Goal: Task Accomplishment & Management: Complete application form

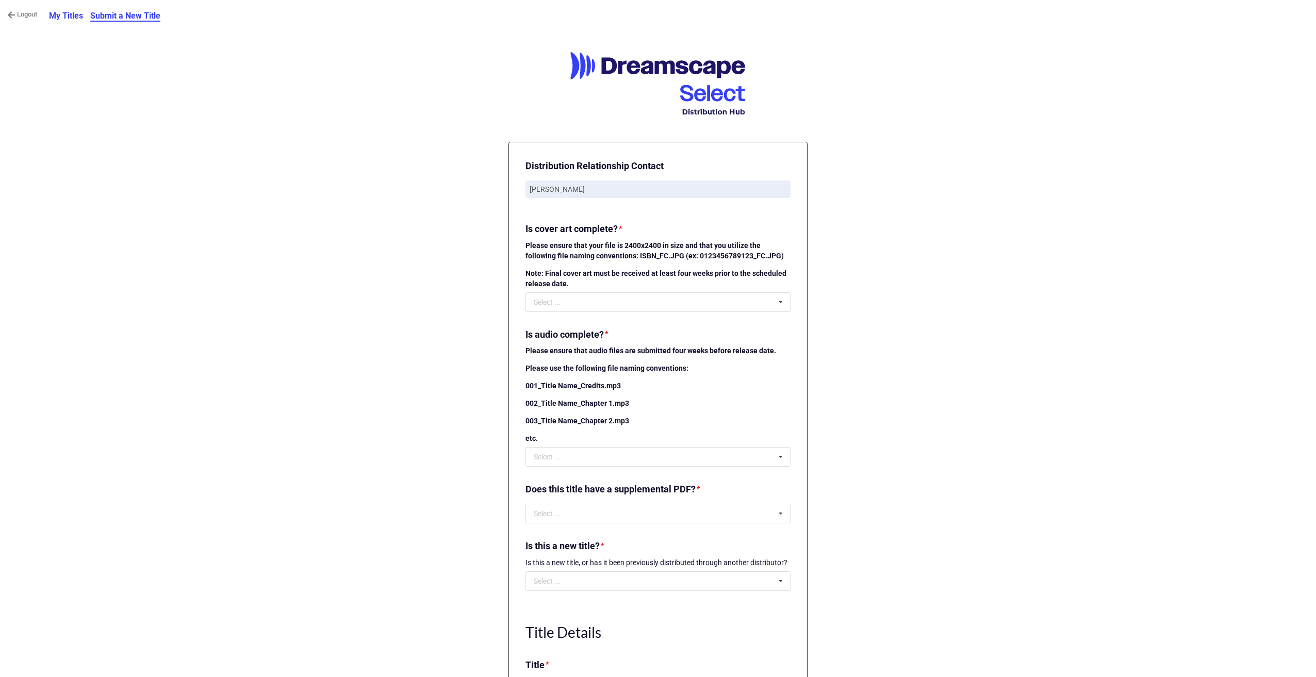
scroll to position [103, 0]
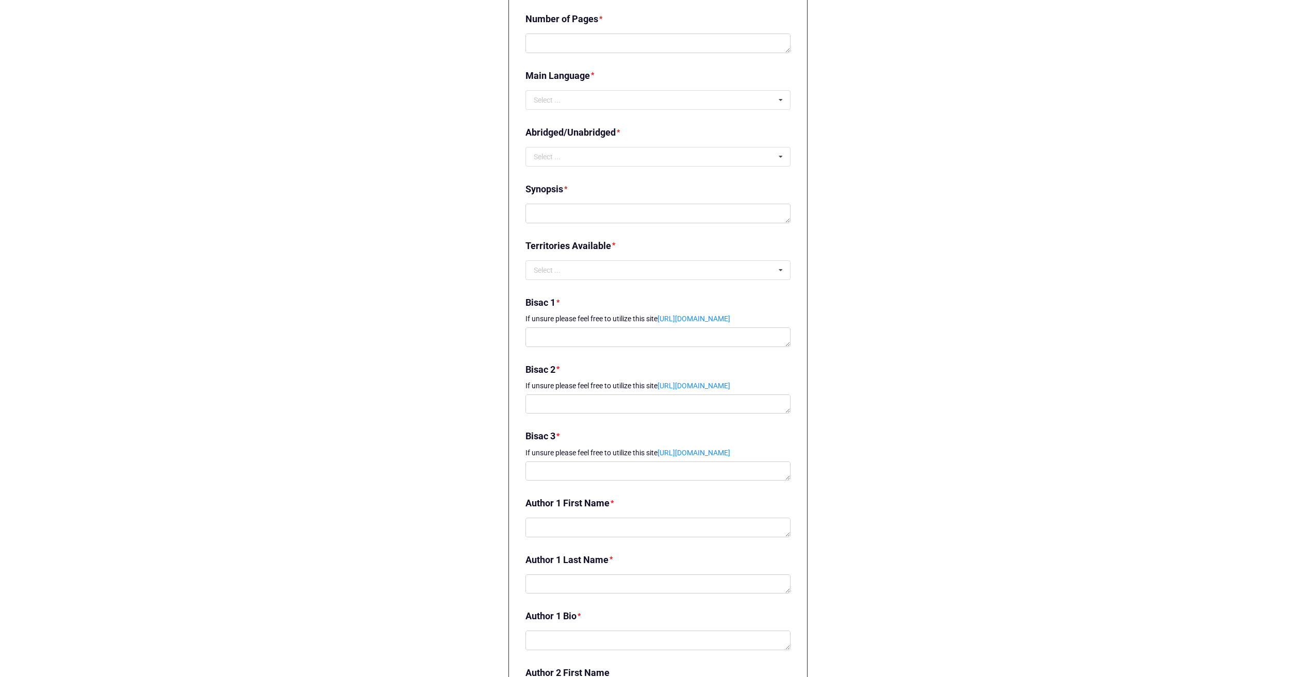
scroll to position [895, 0]
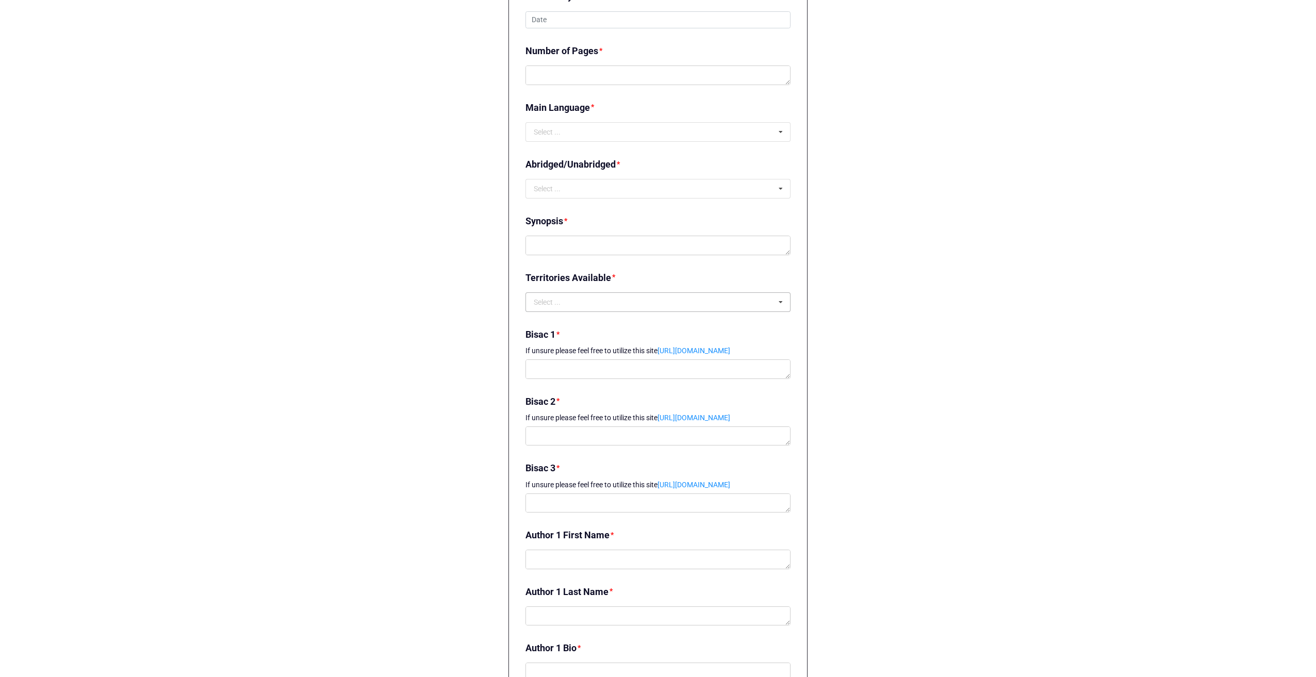
click at [777, 305] on icon at bounding box center [780, 302] width 15 height 19
click at [865, 352] on div "Logout eBook Titles eBook Title Submission Form eBook Title Submission Form Con…" at bounding box center [658, 253] width 1316 height 2296
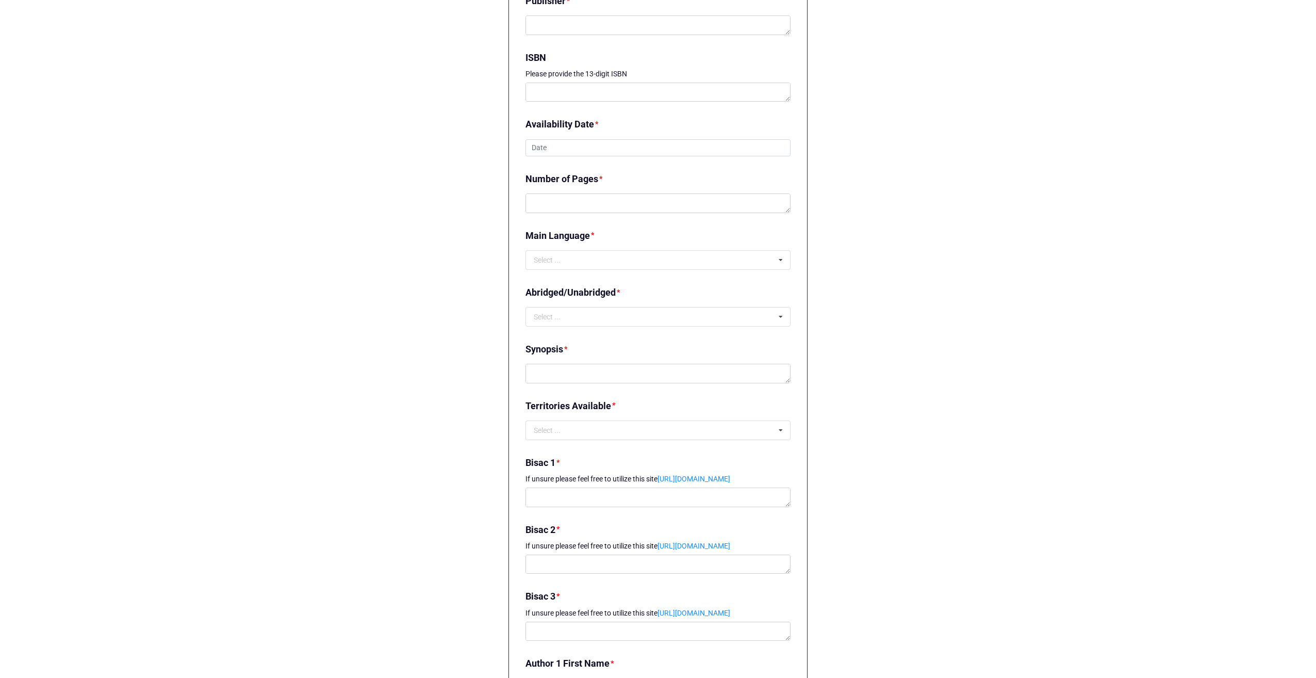
scroll to position [774, 0]
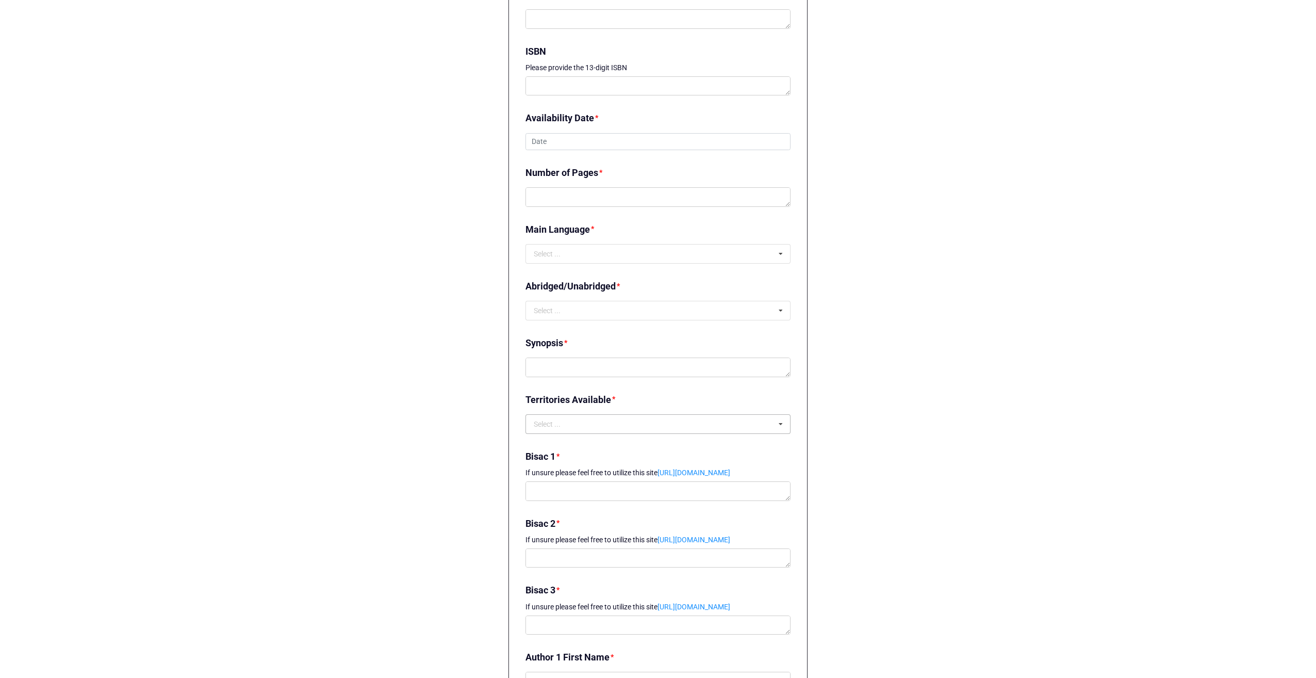
click at [780, 419] on icon at bounding box center [780, 424] width 15 height 19
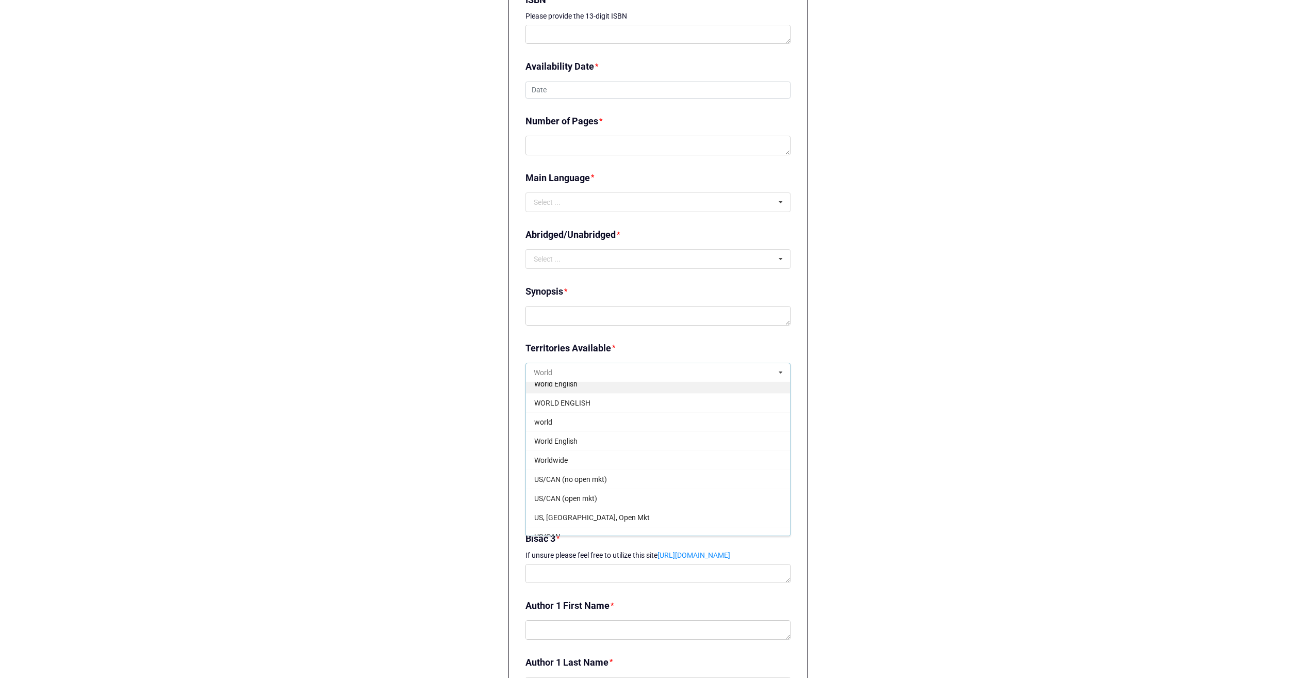
scroll to position [52, 0]
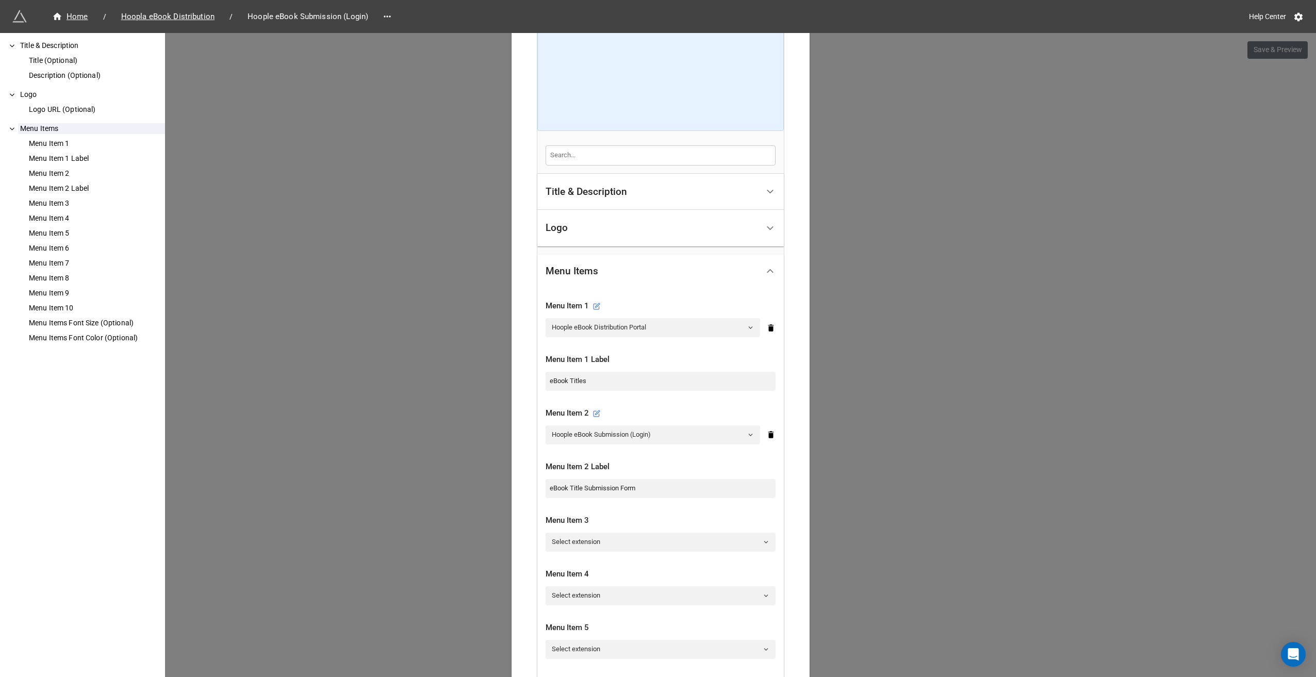
scroll to position [83, 0]
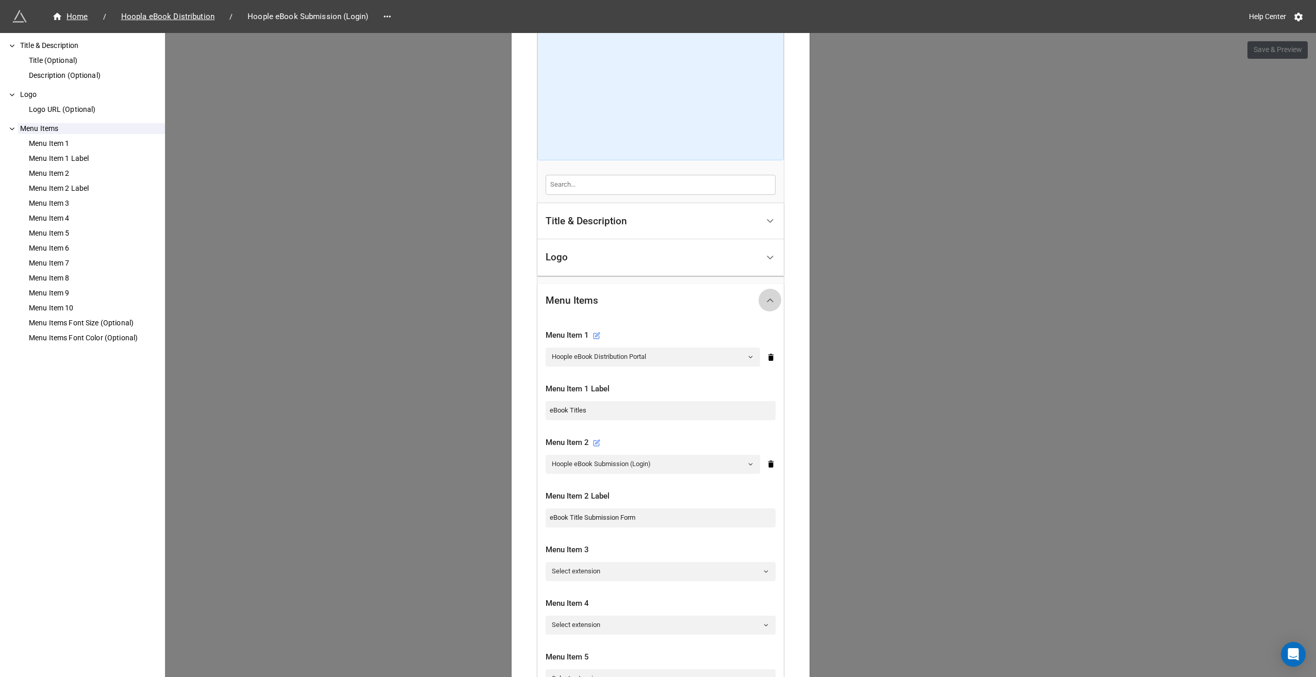
click at [765, 297] on icon at bounding box center [770, 300] width 11 height 11
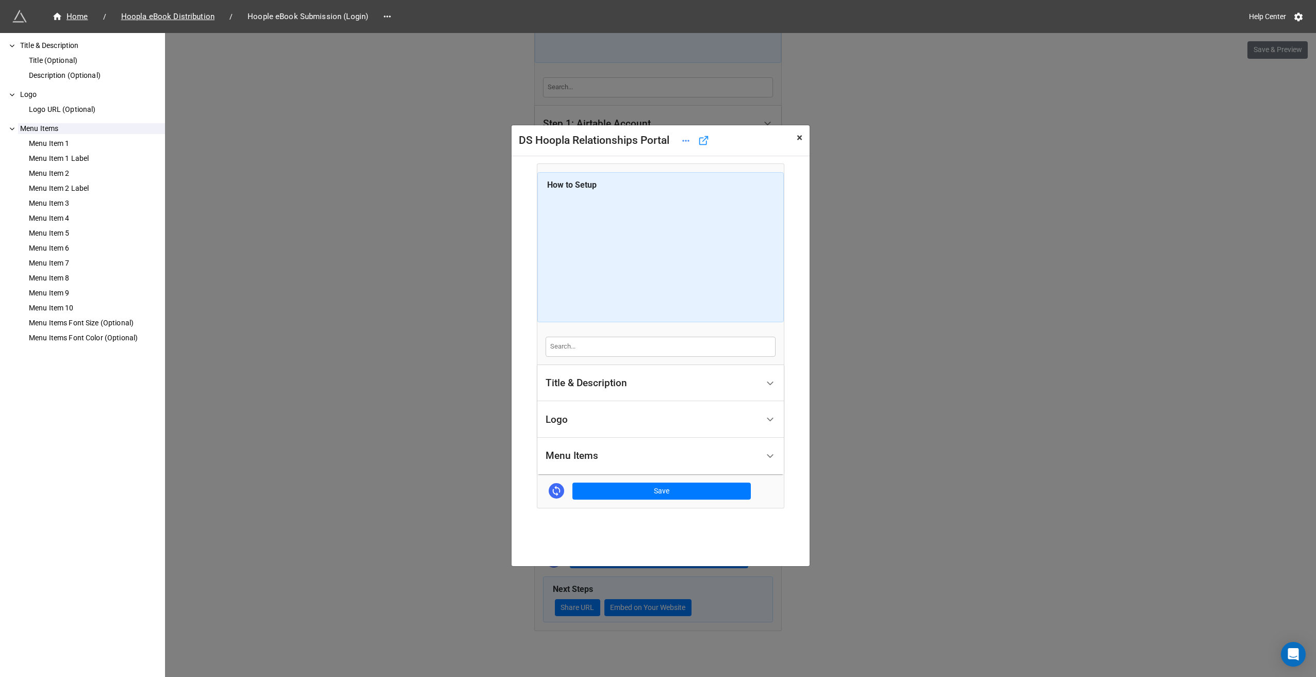
click at [797, 142] on span "×" at bounding box center [800, 138] width 6 height 12
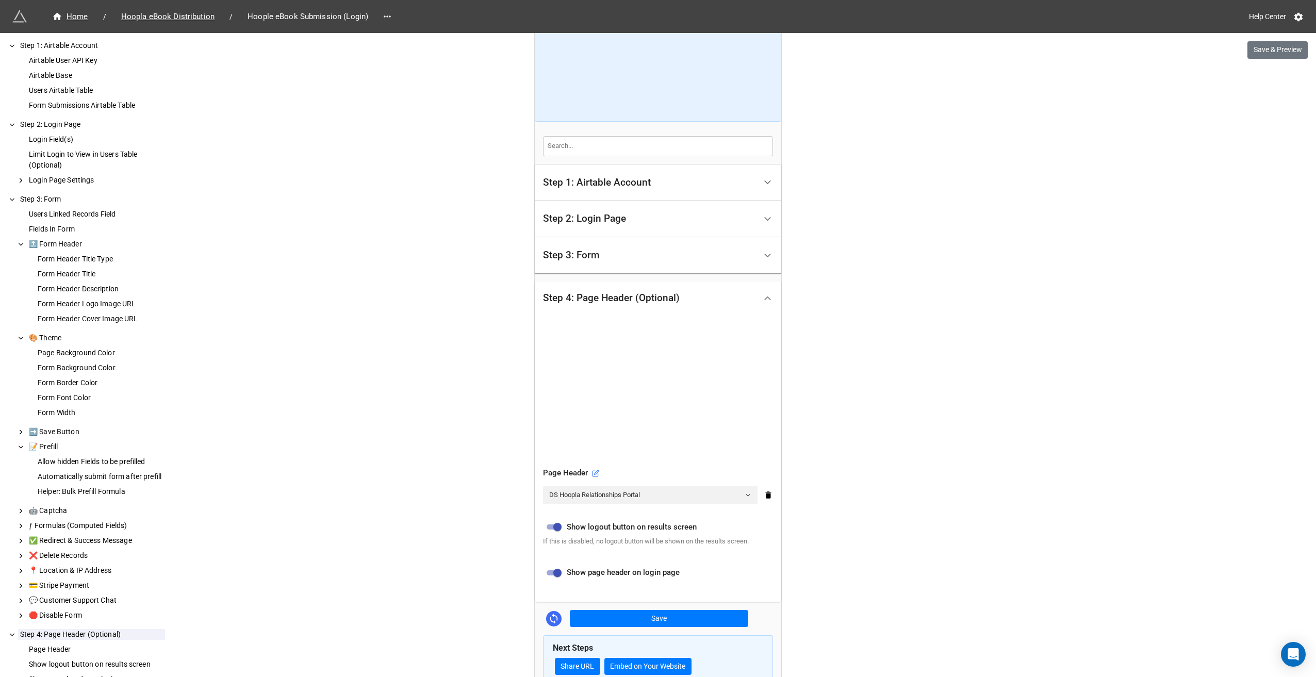
scroll to position [169, 0]
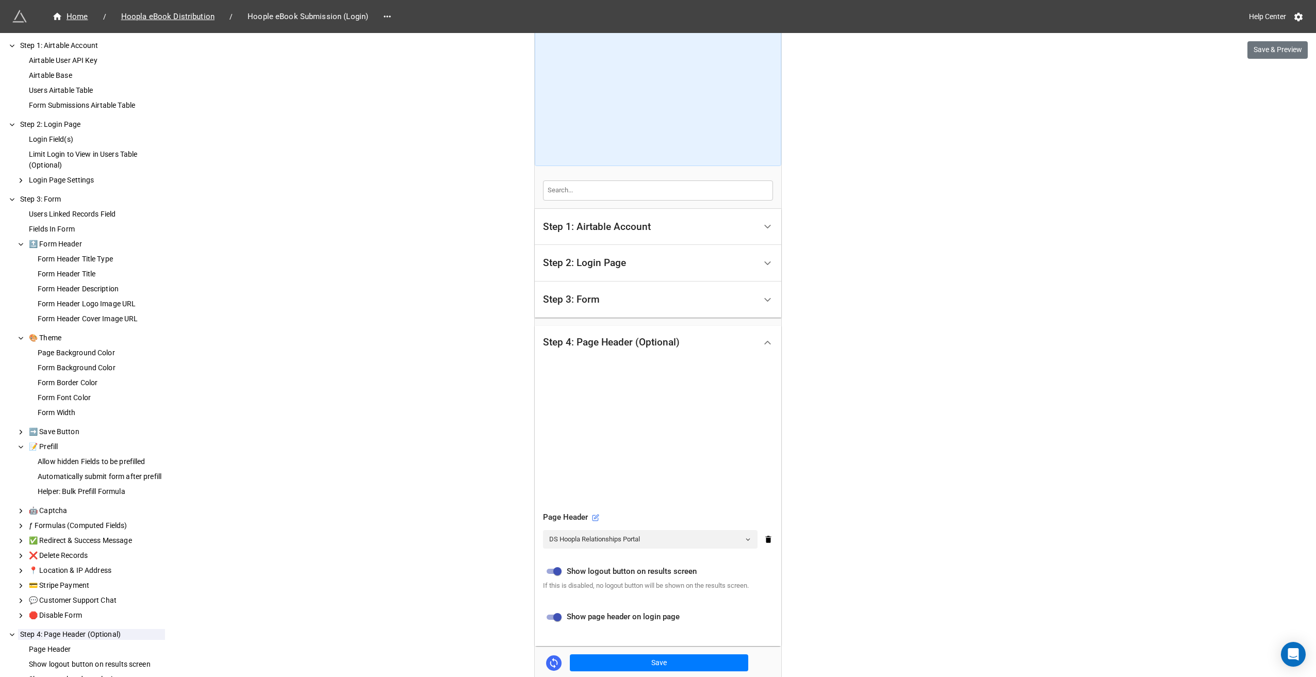
click at [639, 294] on div "Step 3: Form" at bounding box center [649, 300] width 213 height 24
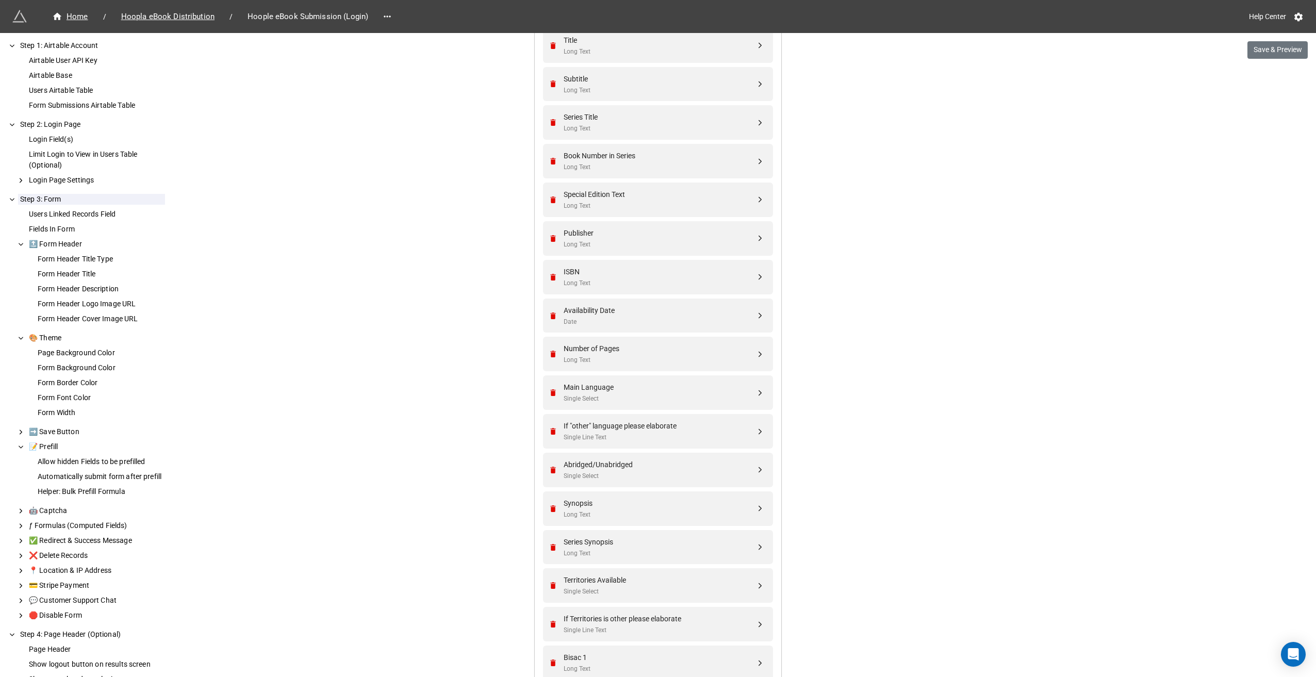
scroll to position [788, 0]
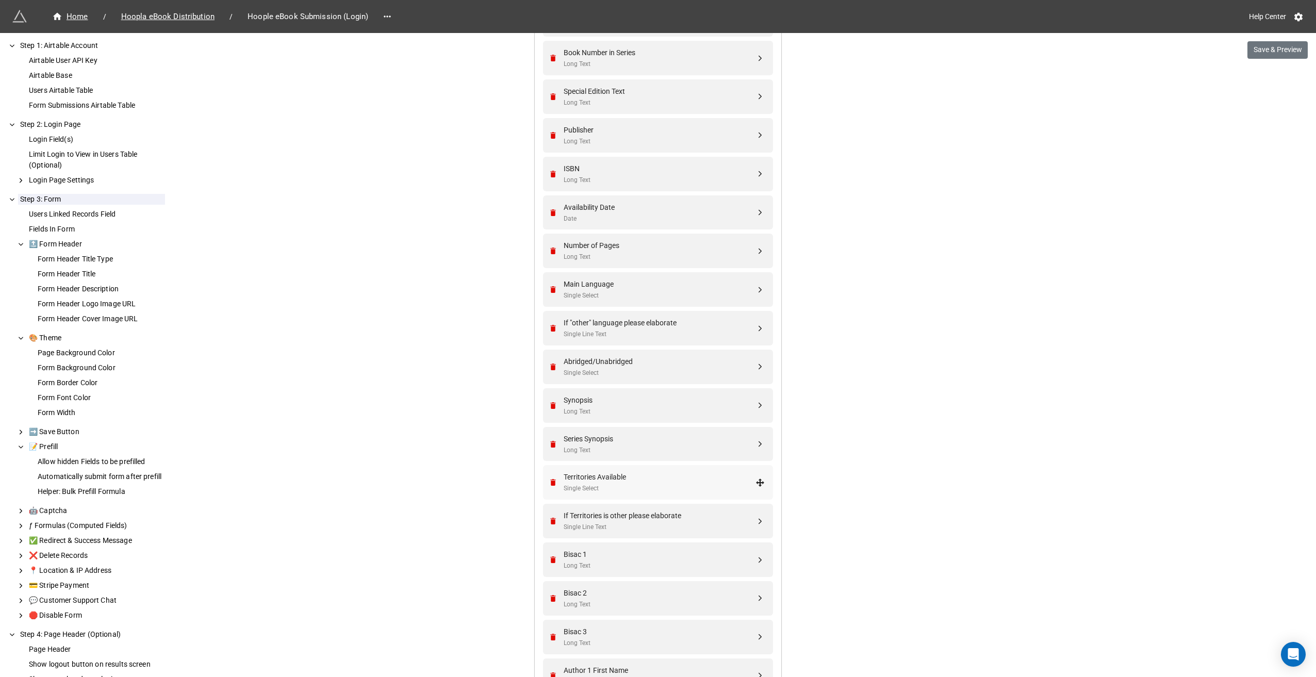
click at [758, 478] on div "Contact Name Linked Records Cover Art Attachments Media Attachments Title Long …" at bounding box center [658, 503] width 230 height 1389
click at [664, 480] on div "Territories Available" at bounding box center [660, 476] width 192 height 11
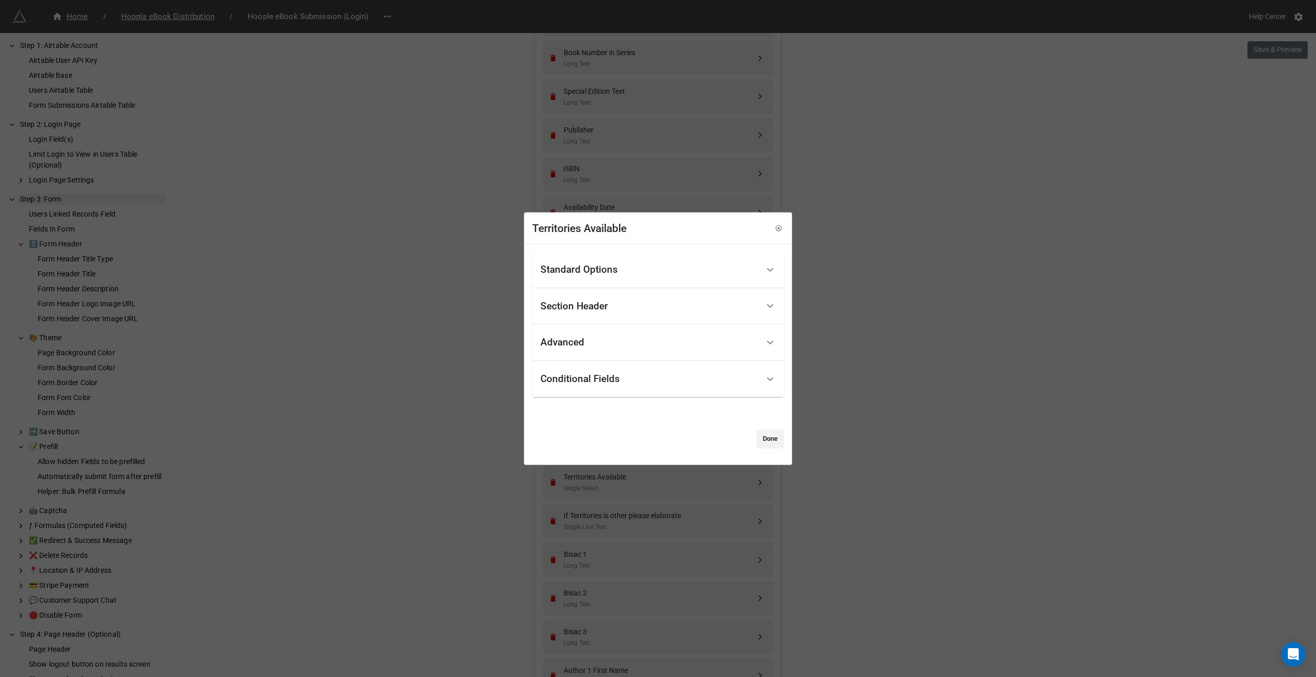
click at [765, 265] on icon at bounding box center [770, 270] width 11 height 11
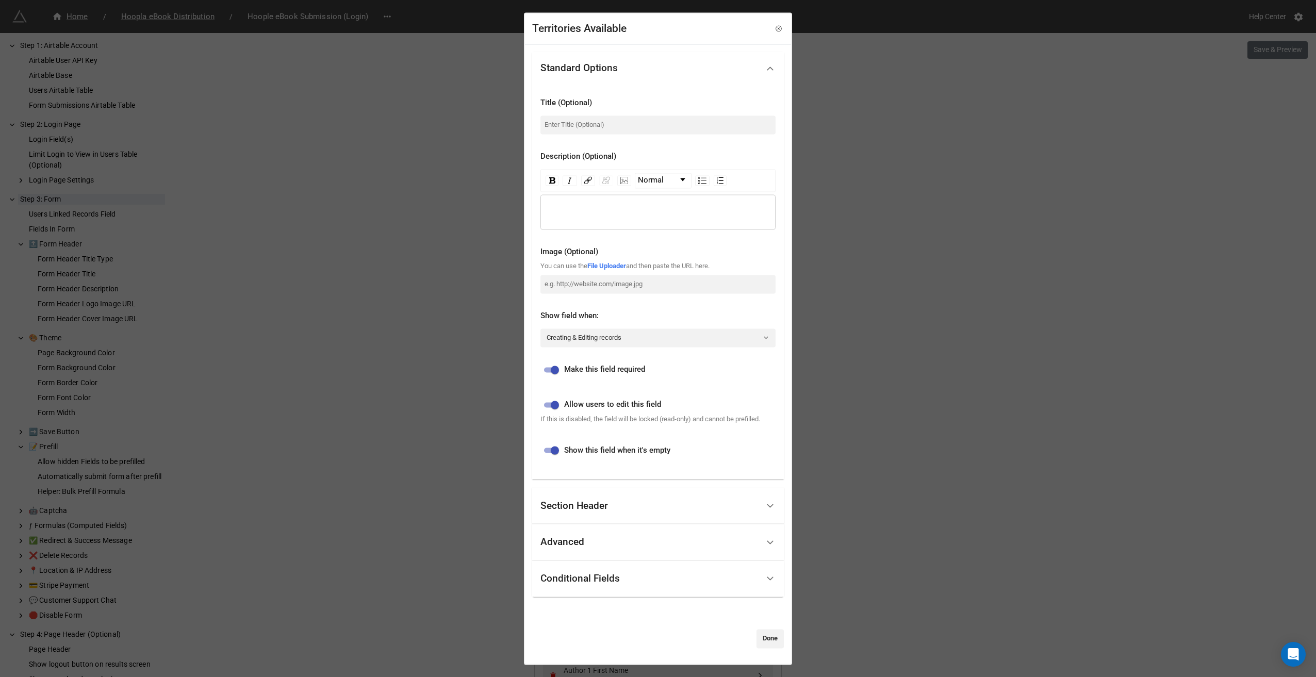
click at [636, 510] on div "Section Header" at bounding box center [650, 506] width 218 height 24
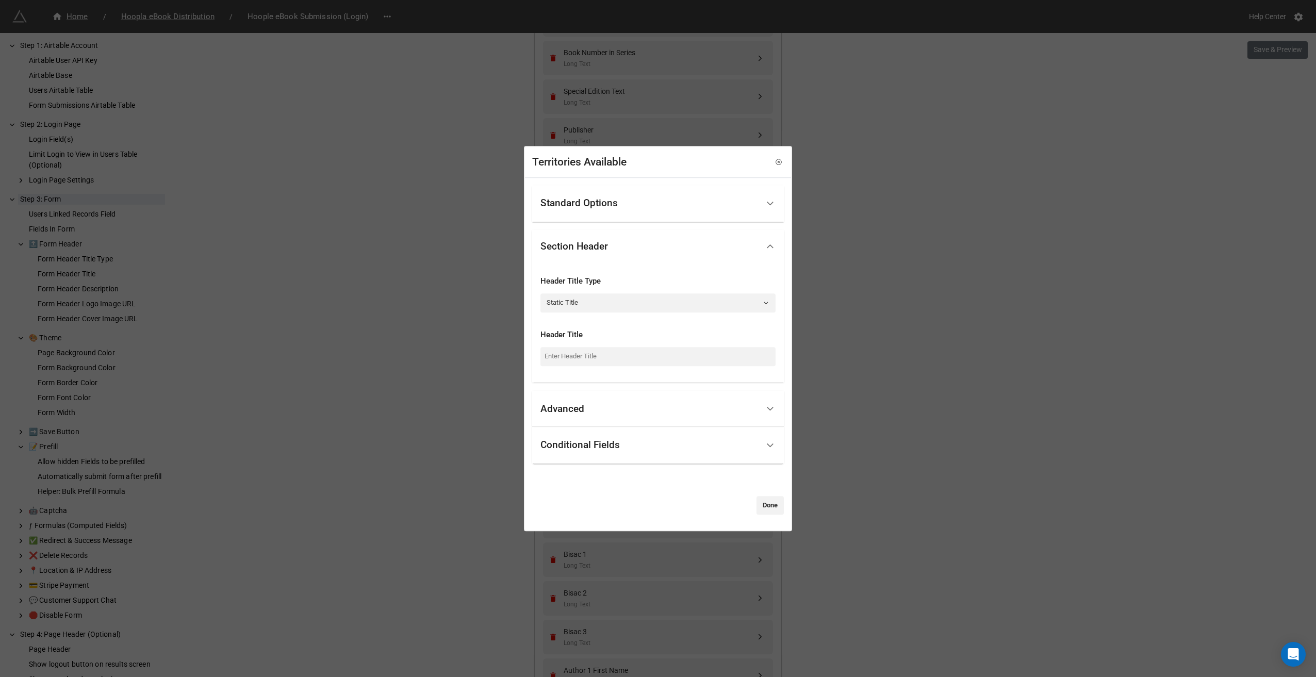
click at [631, 416] on div "Advanced" at bounding box center [650, 409] width 218 height 24
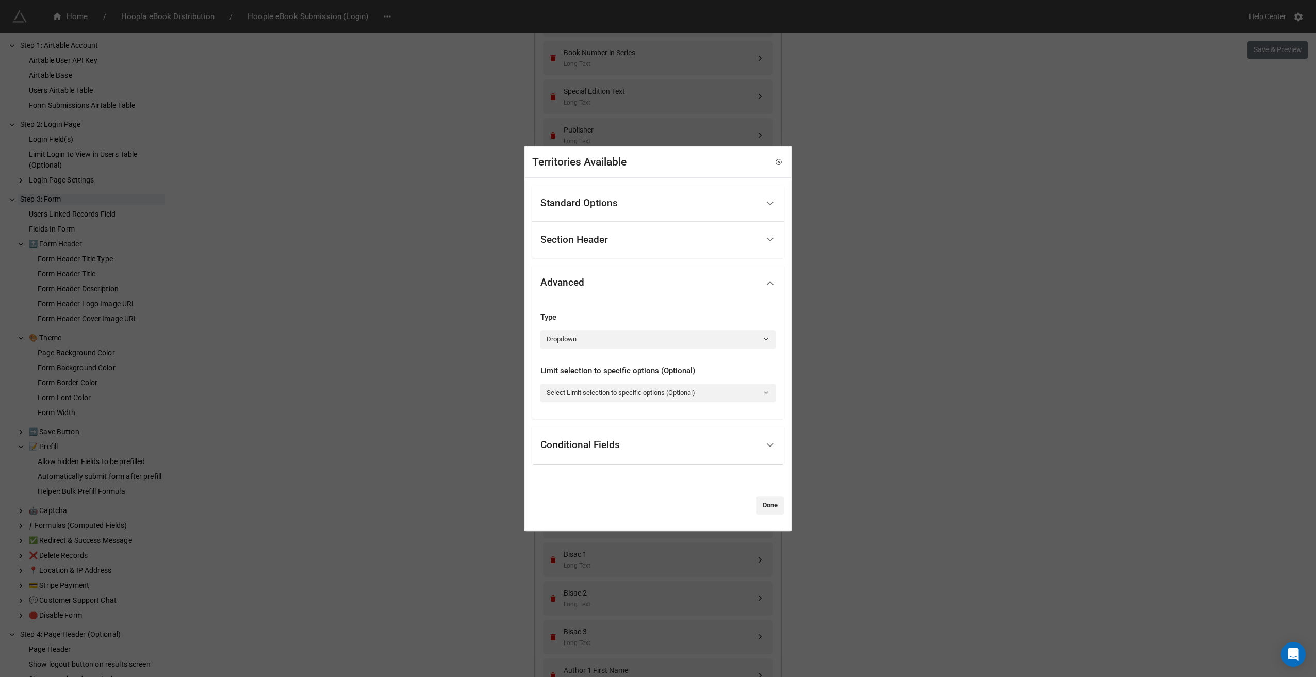
click at [698, 446] on div "Conditional Fields" at bounding box center [650, 445] width 218 height 24
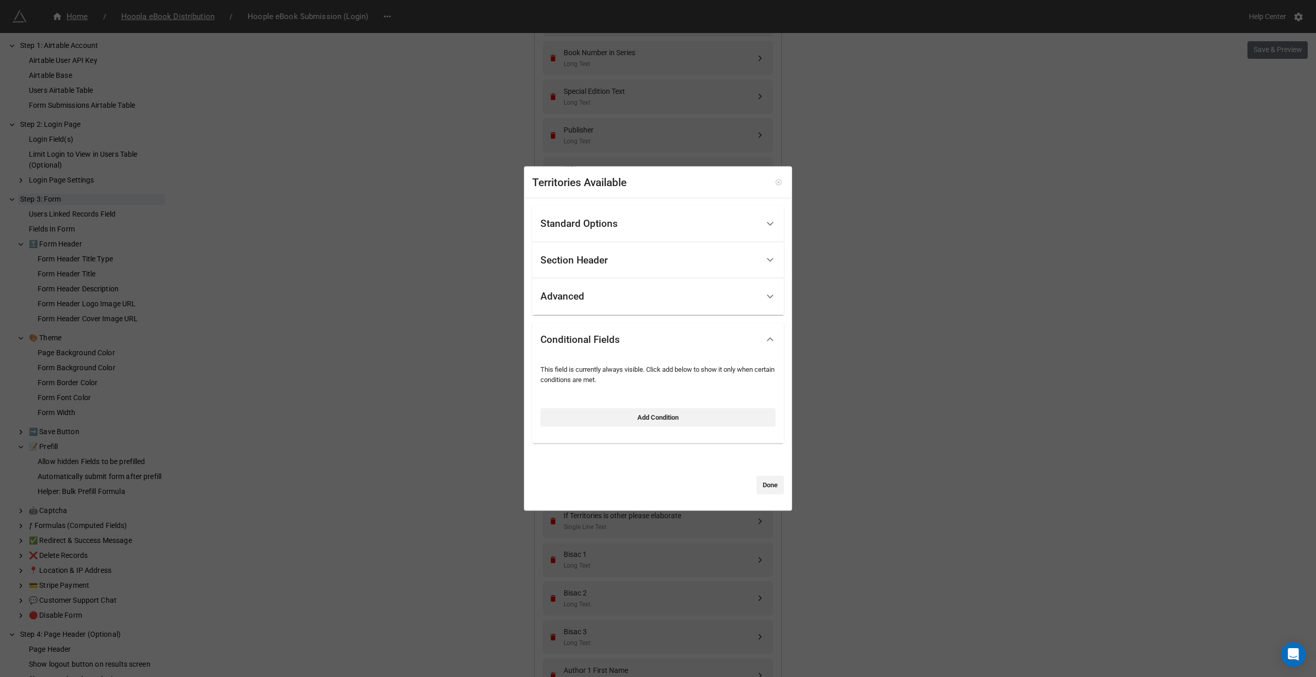
click at [775, 184] on icon at bounding box center [778, 182] width 7 height 7
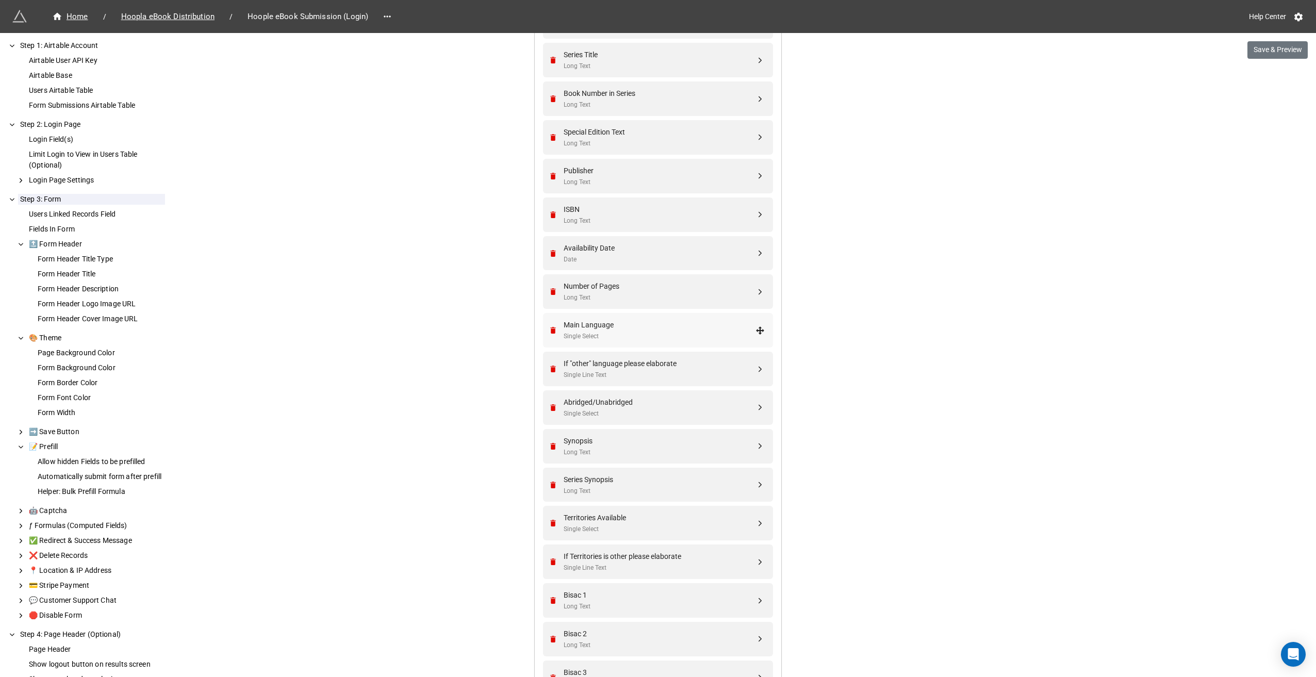
scroll to position [684, 0]
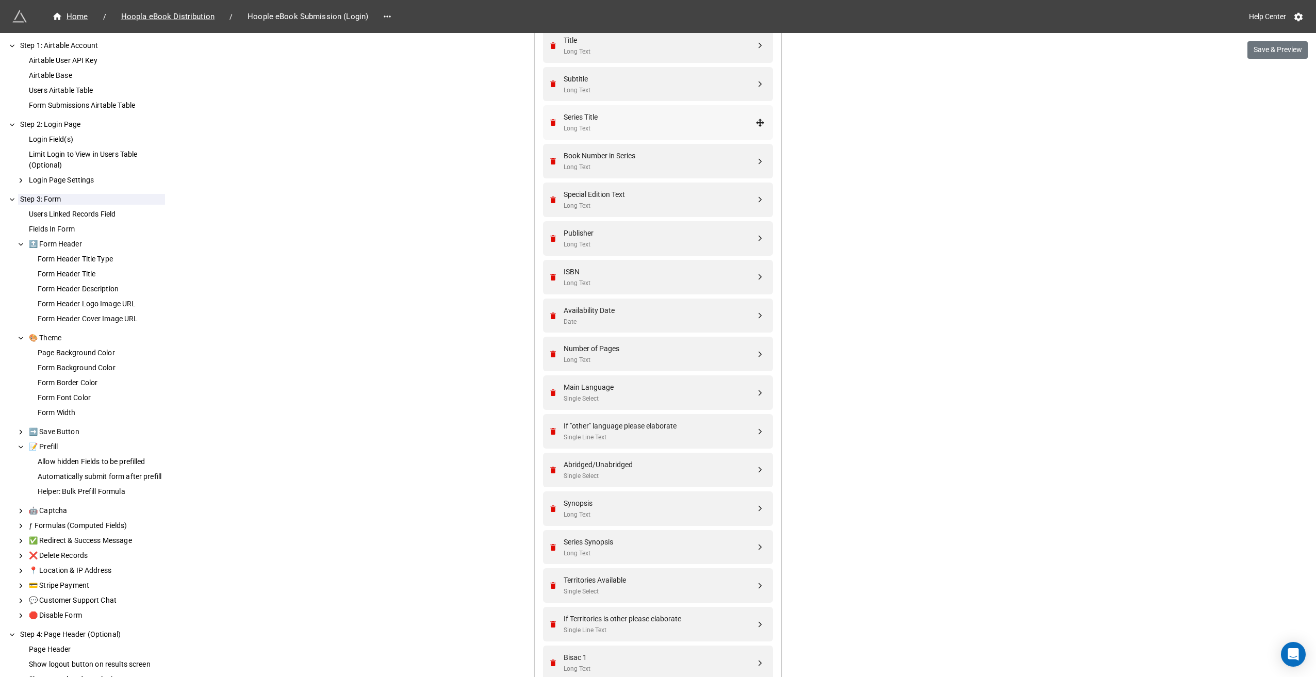
click at [584, 120] on div "Series Title" at bounding box center [660, 116] width 192 height 11
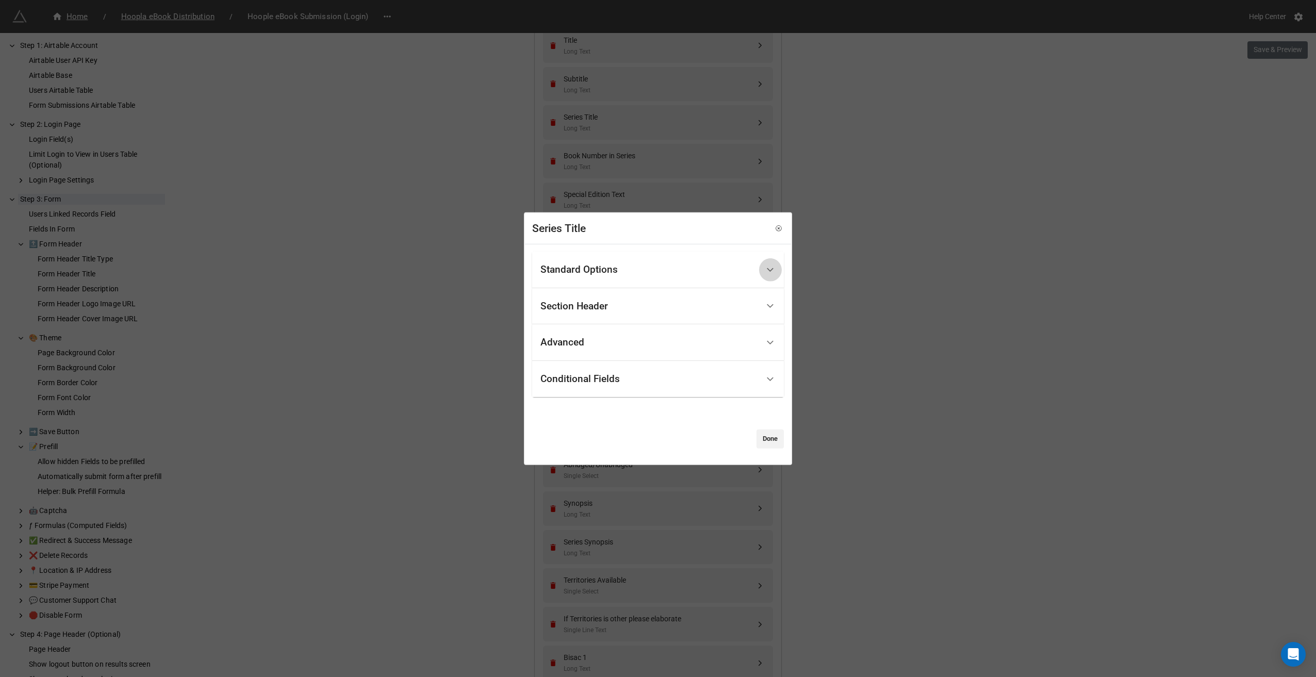
click at [768, 262] on div at bounding box center [770, 269] width 23 height 23
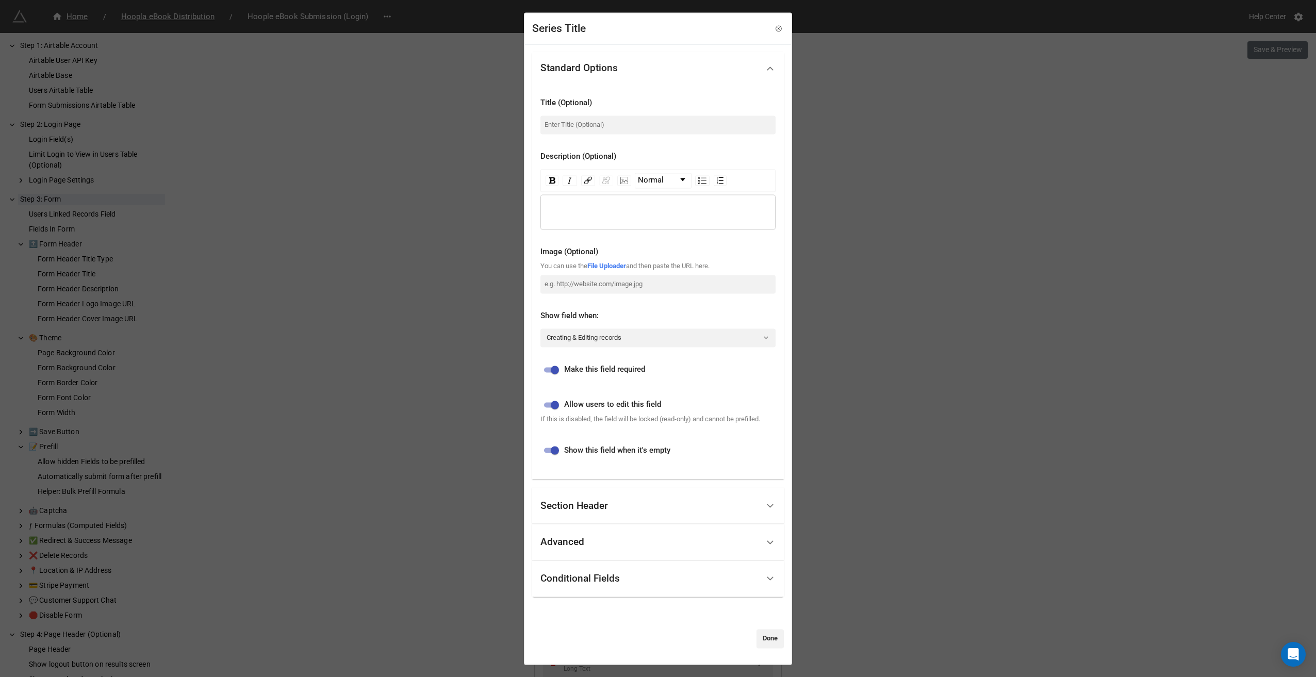
click at [555, 369] on input "checkbox" at bounding box center [554, 370] width 37 height 12
checkbox input "false"
click at [761, 640] on link "Done" at bounding box center [770, 639] width 27 height 19
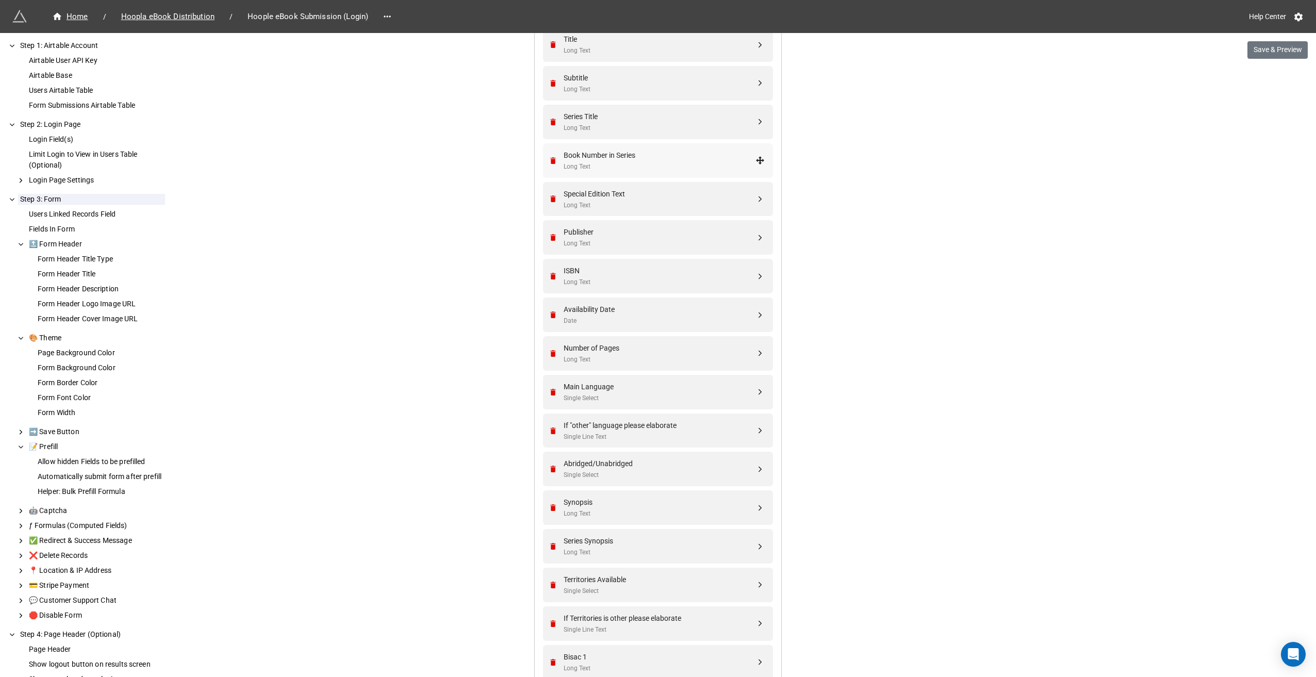
click at [598, 152] on div "Book Number in Series" at bounding box center [660, 155] width 192 height 11
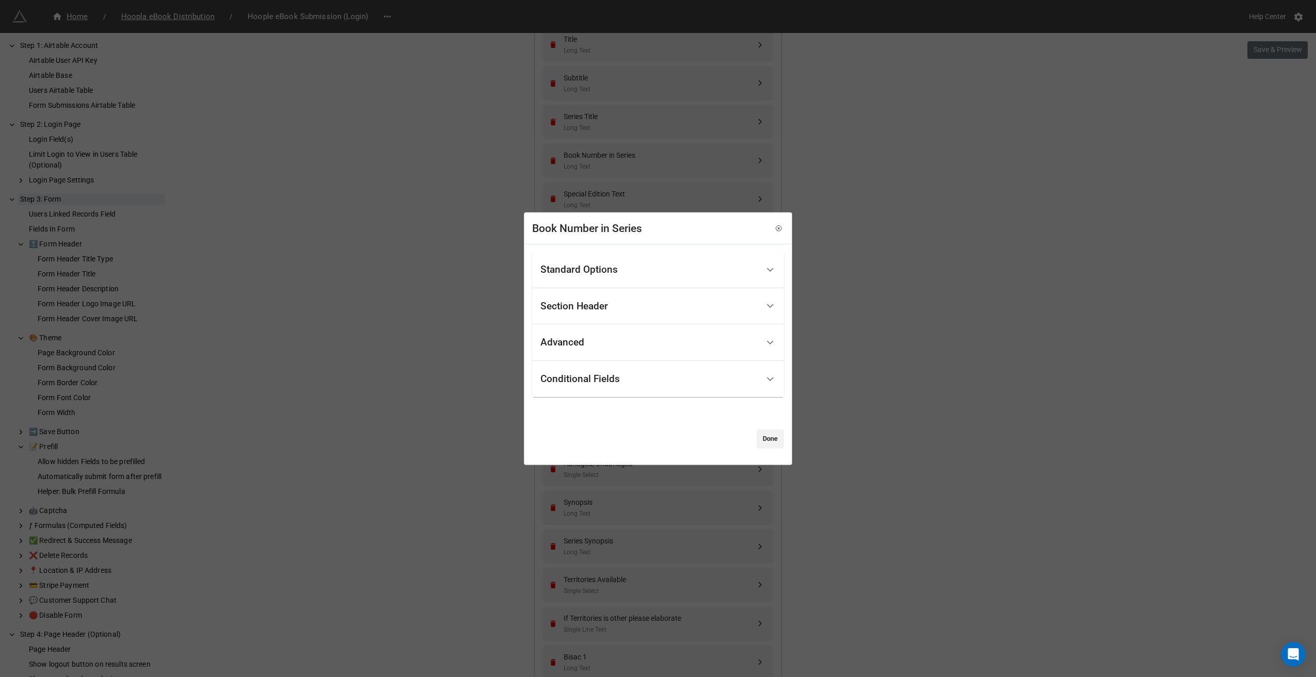
click at [617, 267] on div "Standard Options" at bounding box center [579, 270] width 77 height 10
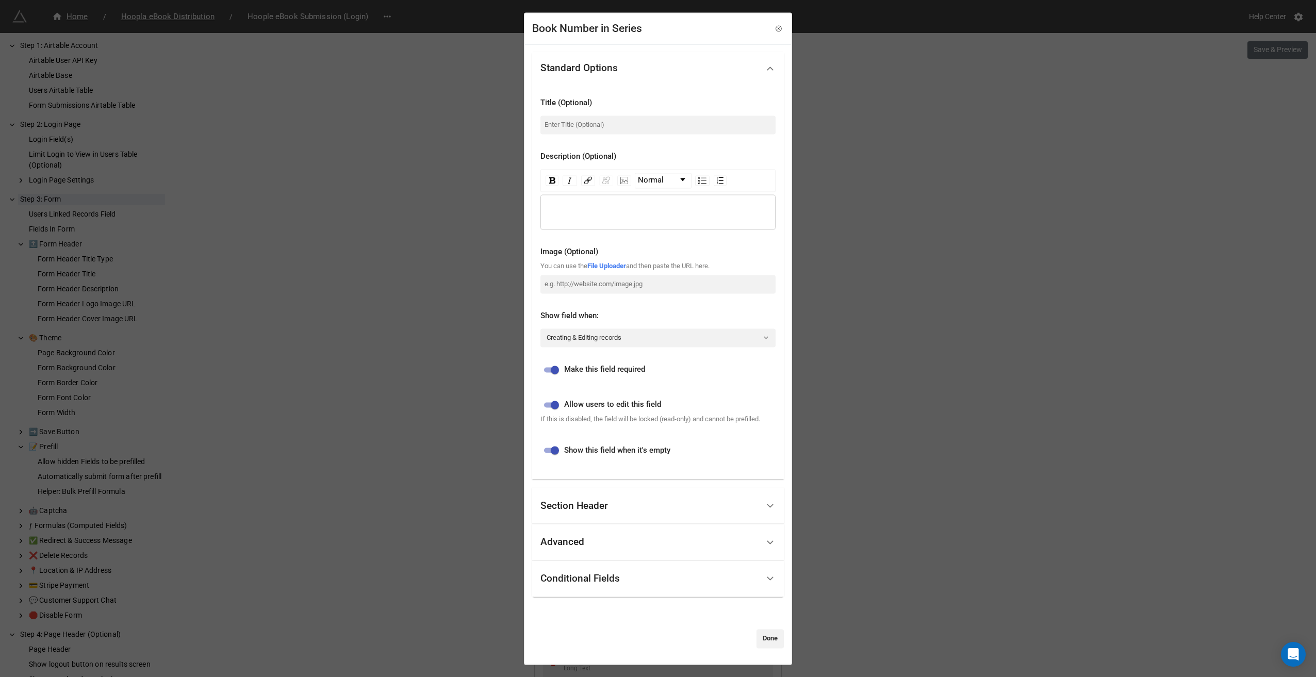
click at [556, 368] on input "checkbox" at bounding box center [554, 370] width 37 height 12
checkbox input "false"
click at [766, 637] on link "Done" at bounding box center [770, 639] width 27 height 19
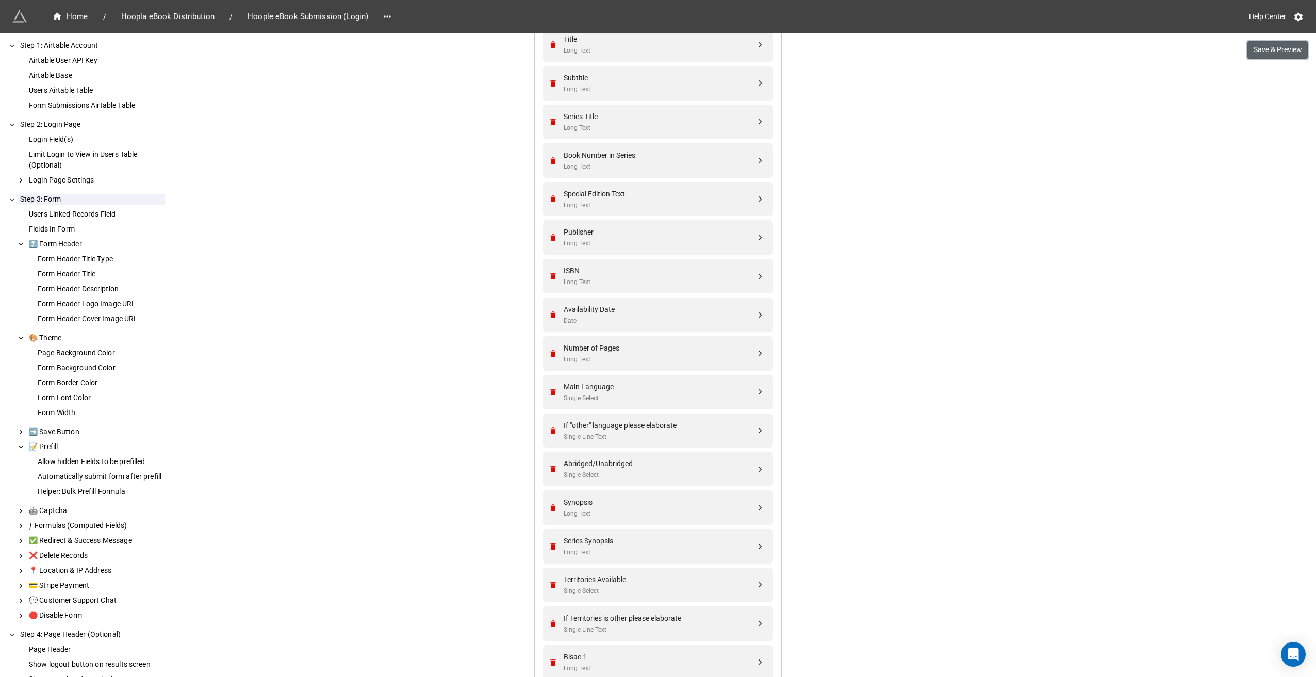
click at [1271, 47] on button "Save & Preview" at bounding box center [1278, 50] width 60 height 18
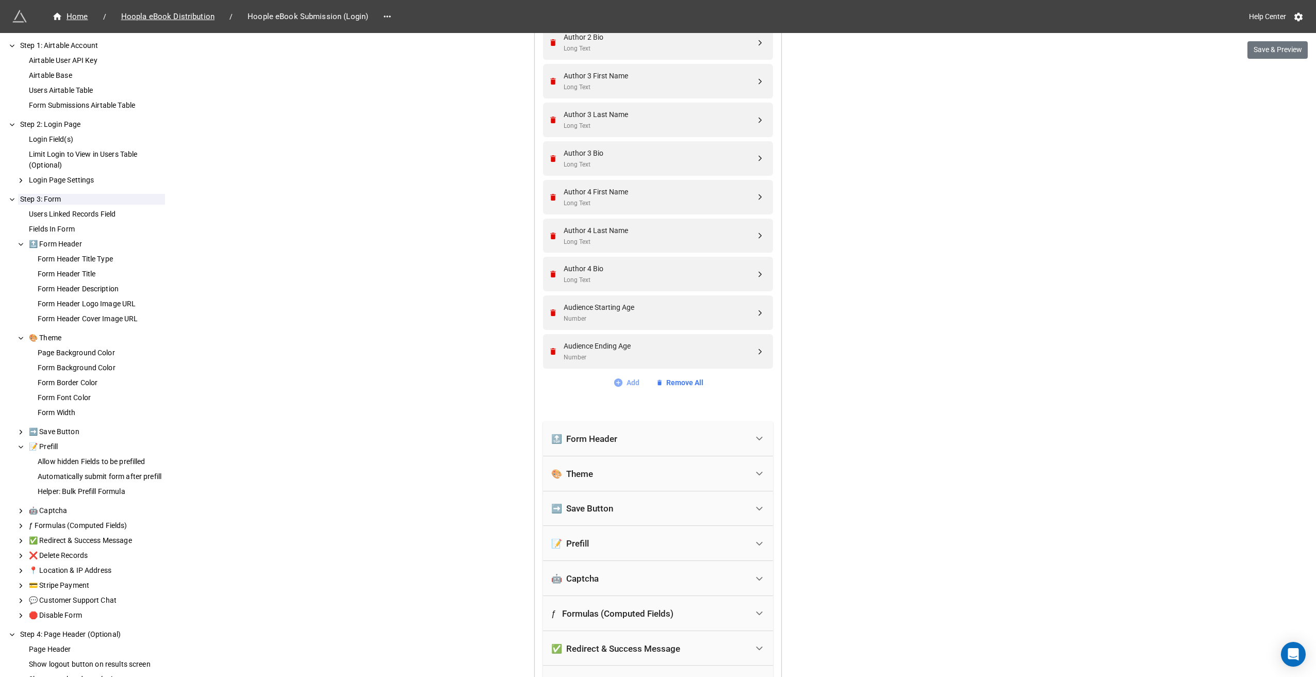
click at [623, 379] on link "Add" at bounding box center [626, 382] width 26 height 11
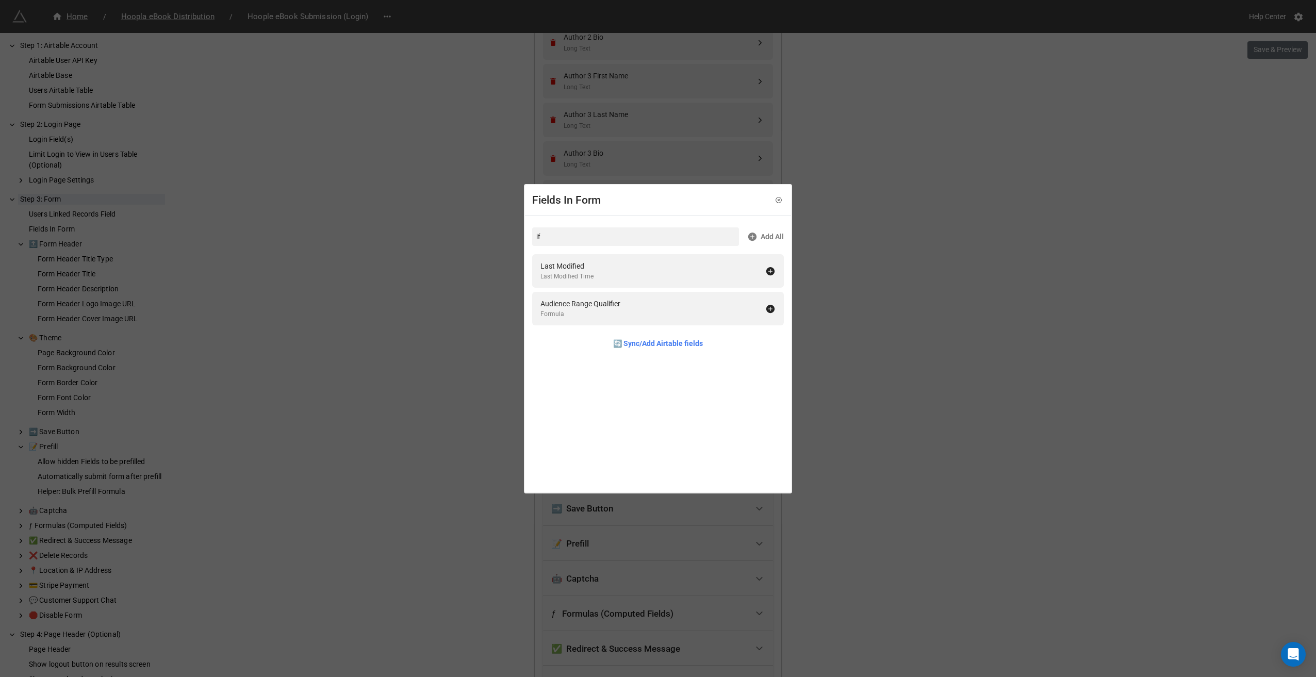
type input "i"
type input "o"
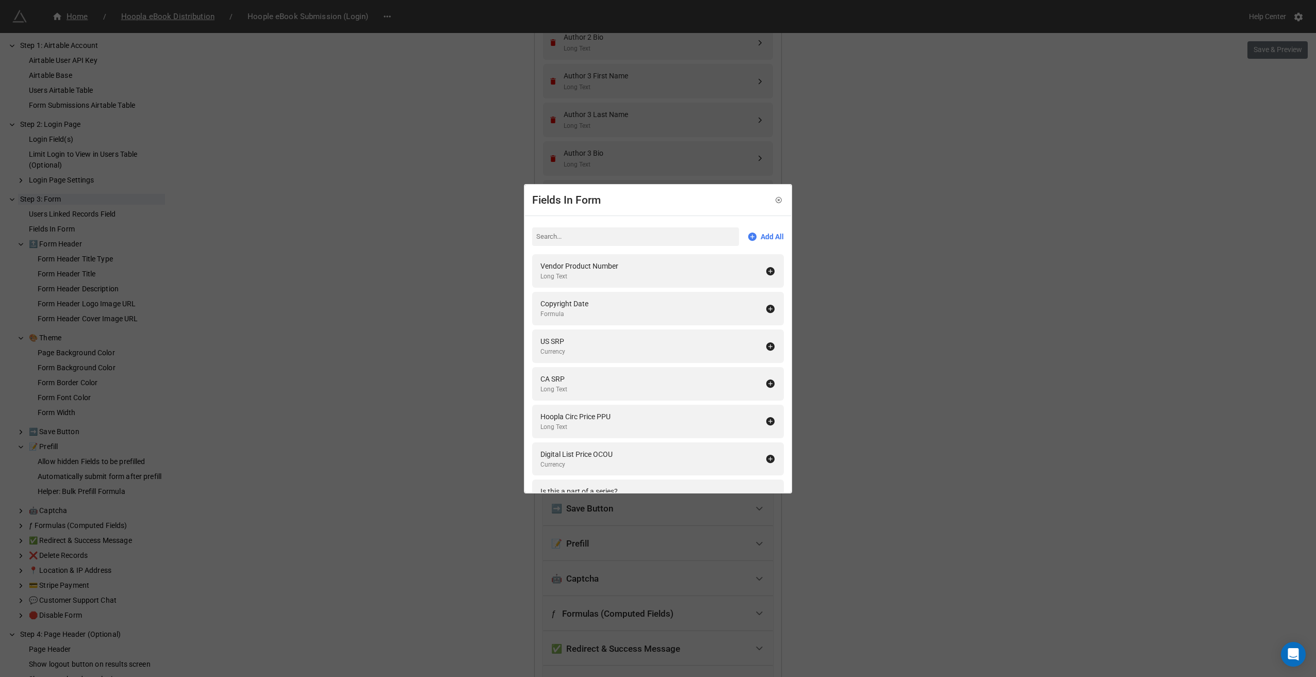
click at [677, 203] on div "Fields In Form" at bounding box center [658, 200] width 266 height 31
click at [775, 201] on icon at bounding box center [778, 200] width 7 height 7
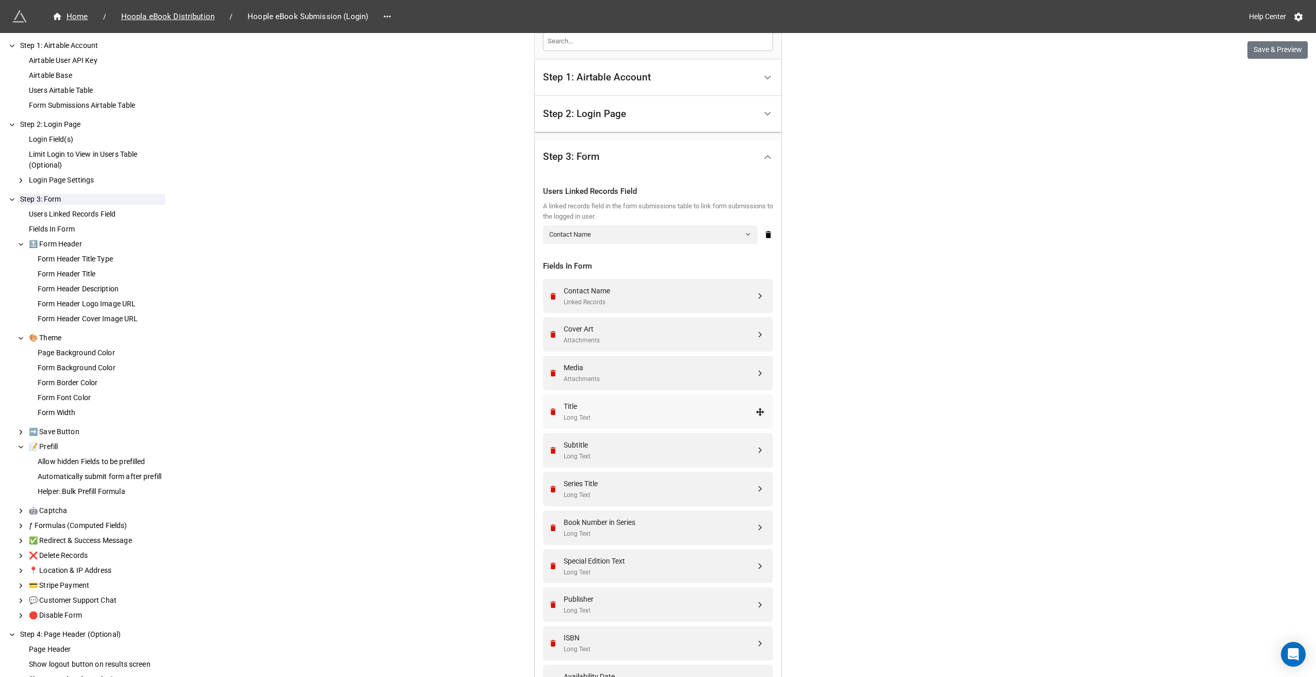
scroll to position [0, 0]
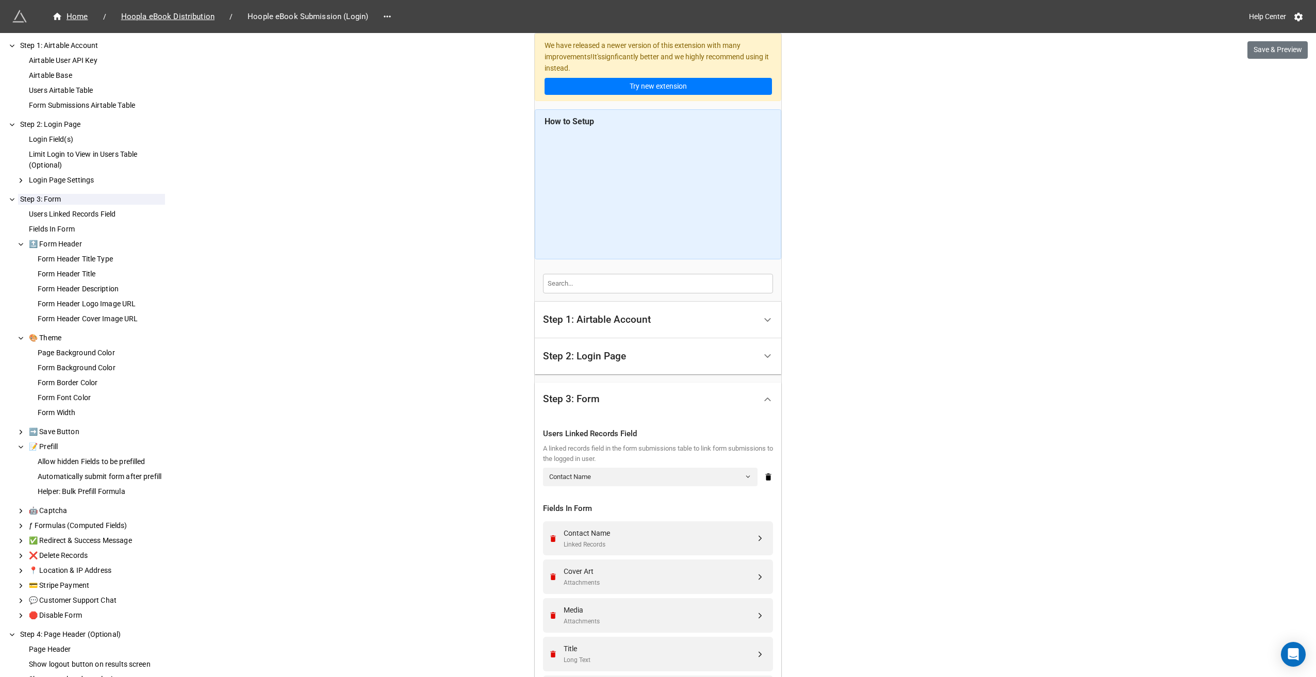
click at [619, 362] on div "Step 2: Login Page" at bounding box center [649, 357] width 213 height 24
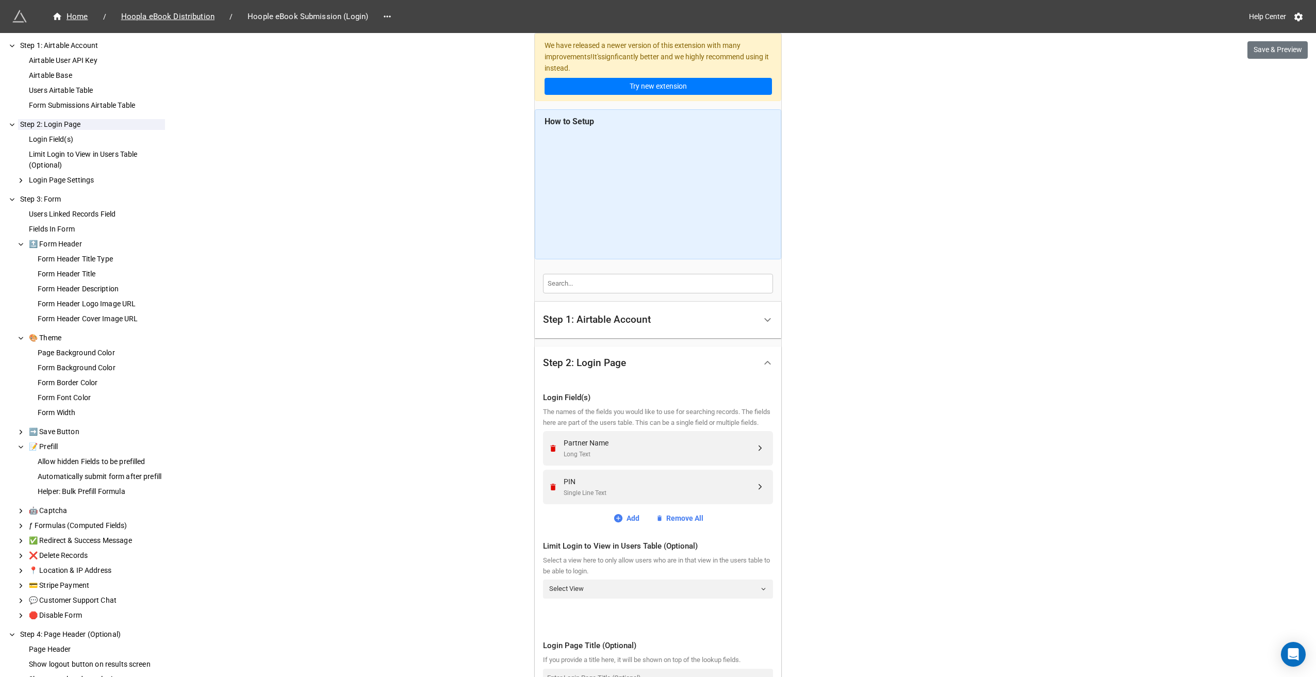
click at [653, 316] on div "Step 1: Airtable Account" at bounding box center [649, 320] width 213 height 24
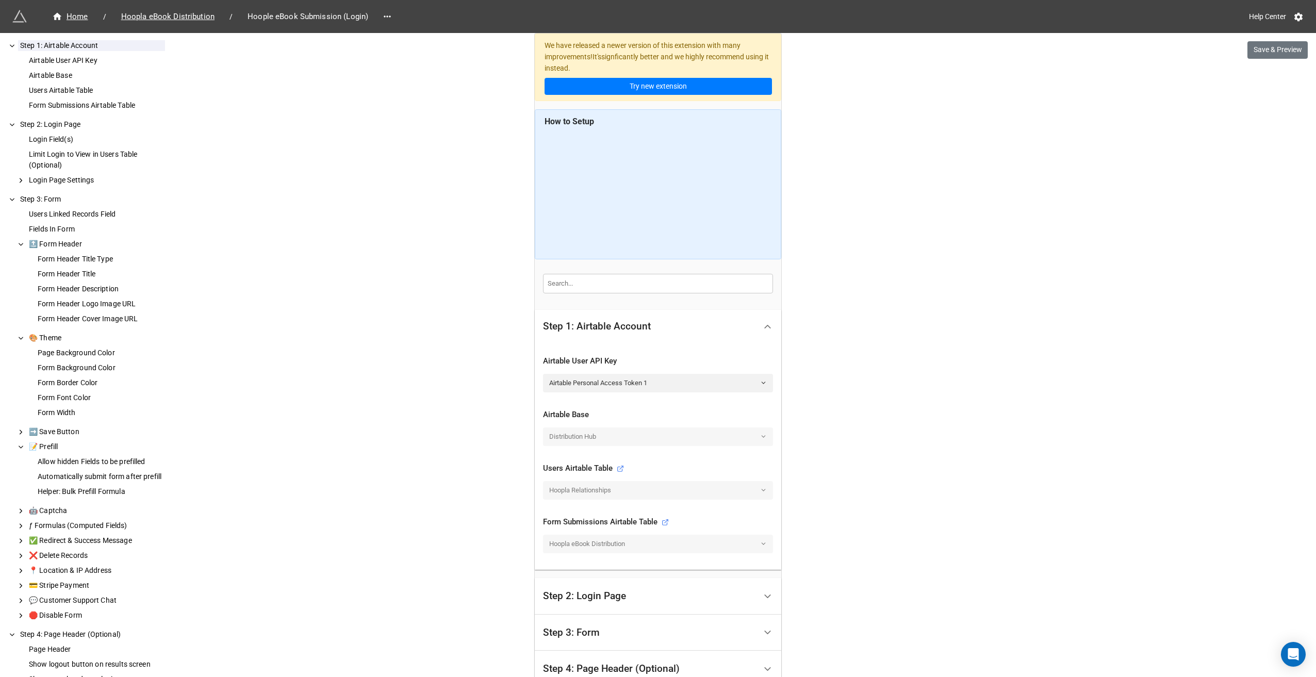
scroll to position [103, 0]
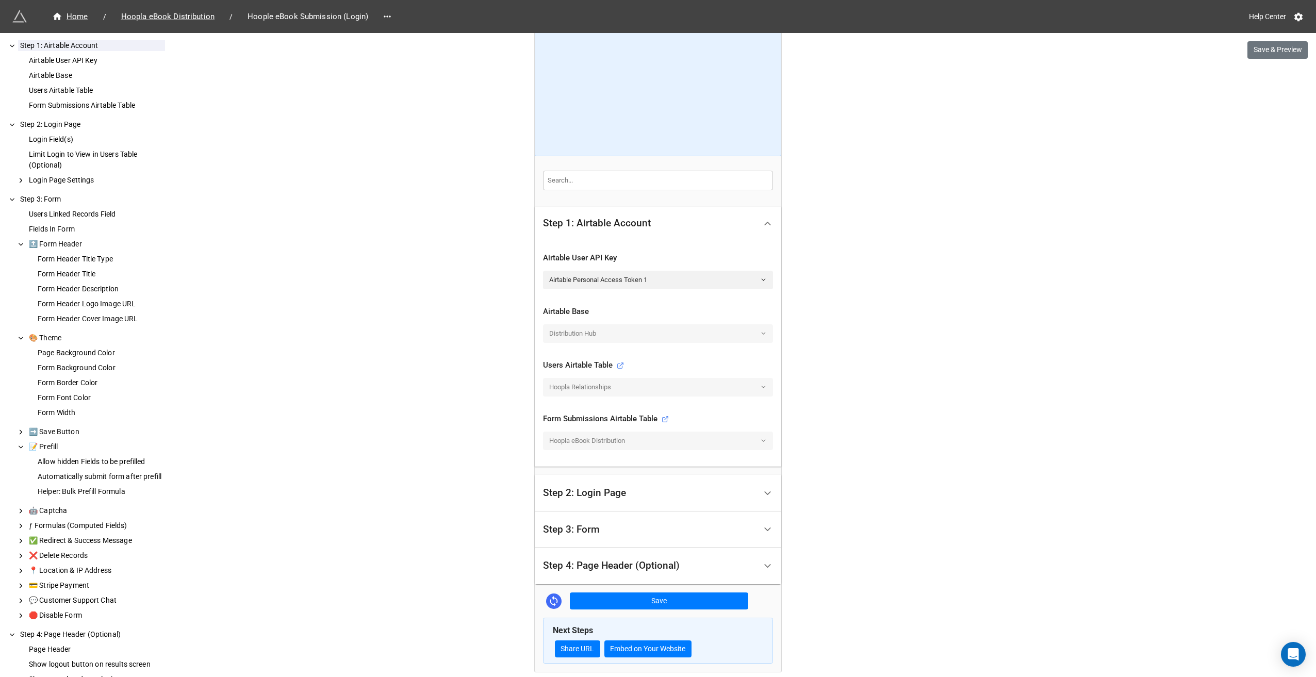
click at [628, 521] on div "Step 3: Form" at bounding box center [649, 530] width 213 height 24
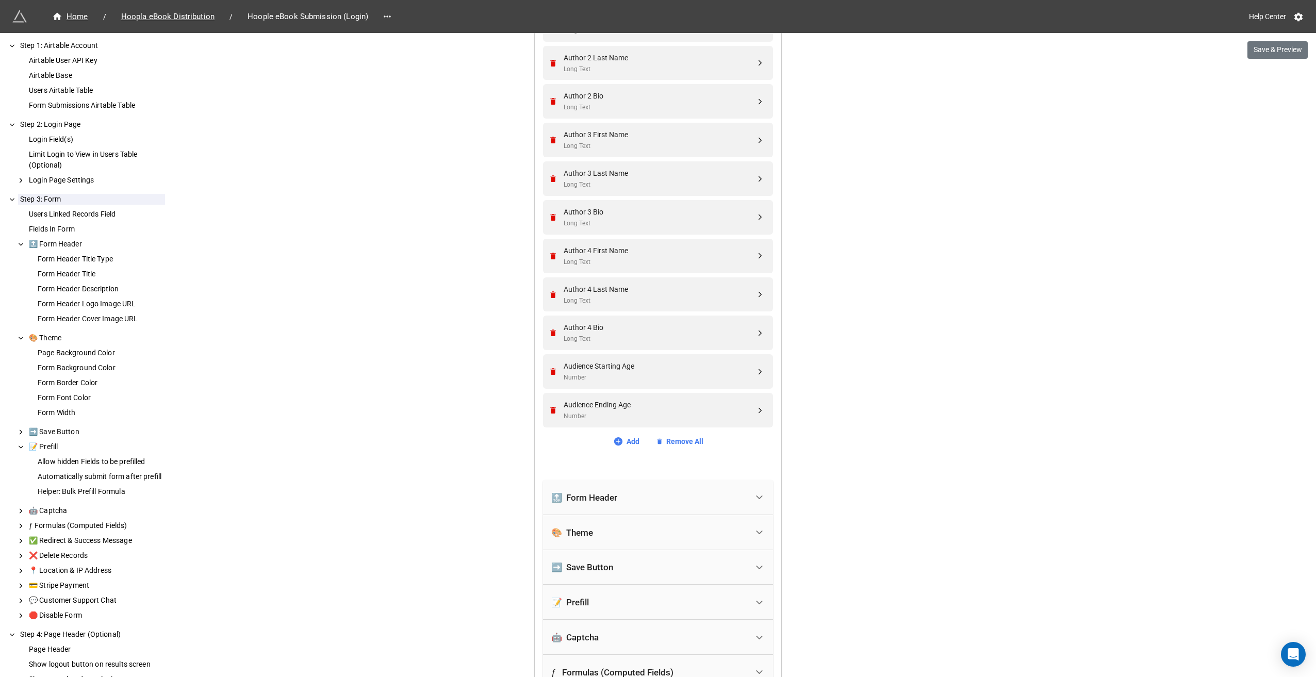
scroll to position [1496, 0]
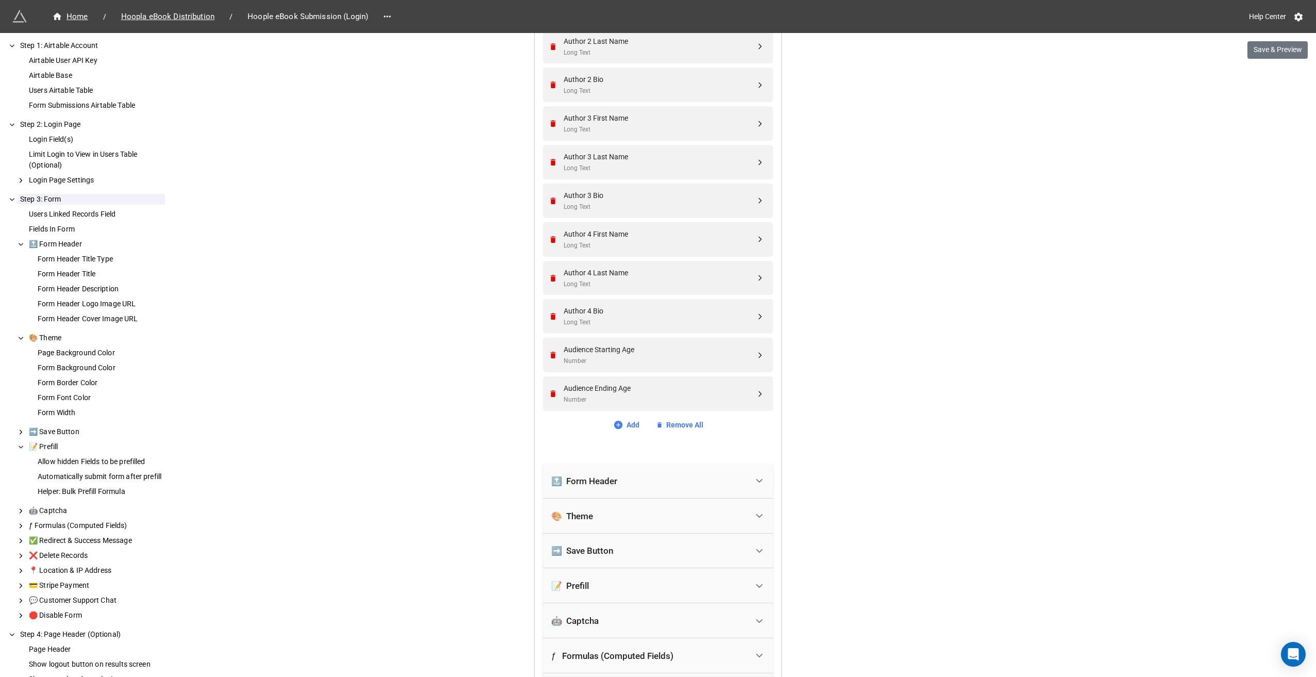
click at [632, 421] on link "Add" at bounding box center [626, 424] width 26 height 11
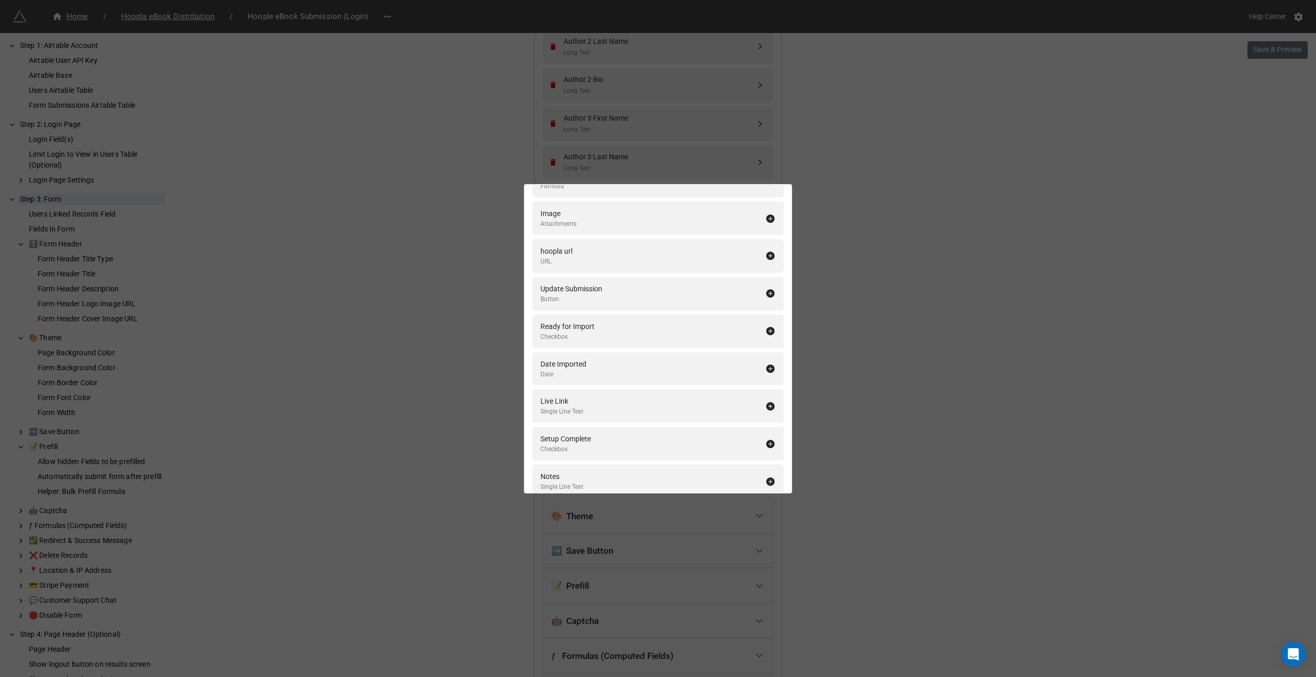
scroll to position [2463, 0]
click at [916, 191] on div "Fields In Form Add All Vendor Product Number Long Text Copyright Date Formula U…" at bounding box center [658, 338] width 1316 height 677
click at [861, 375] on div "Fields In Form Add All Vendor Product Number Long Text Copyright Date Formula U…" at bounding box center [658, 338] width 1316 height 677
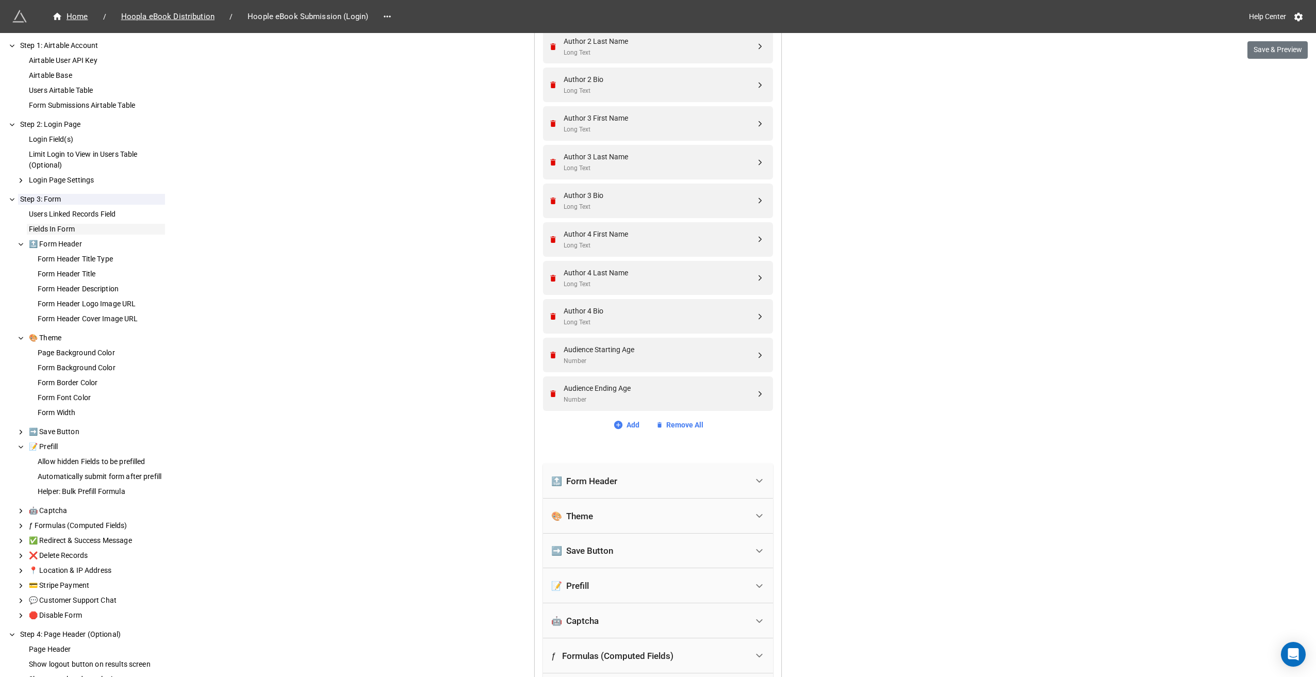
click at [56, 226] on div "Fields In Form" at bounding box center [96, 229] width 138 height 11
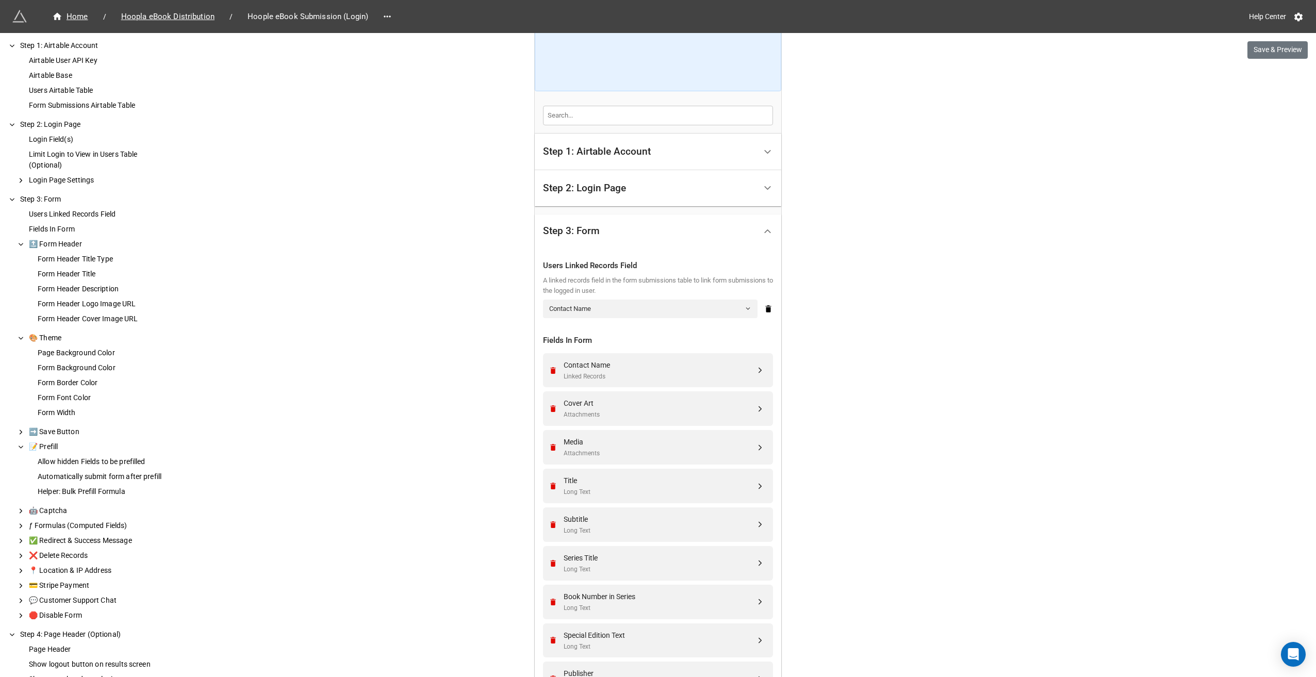
scroll to position [152, 0]
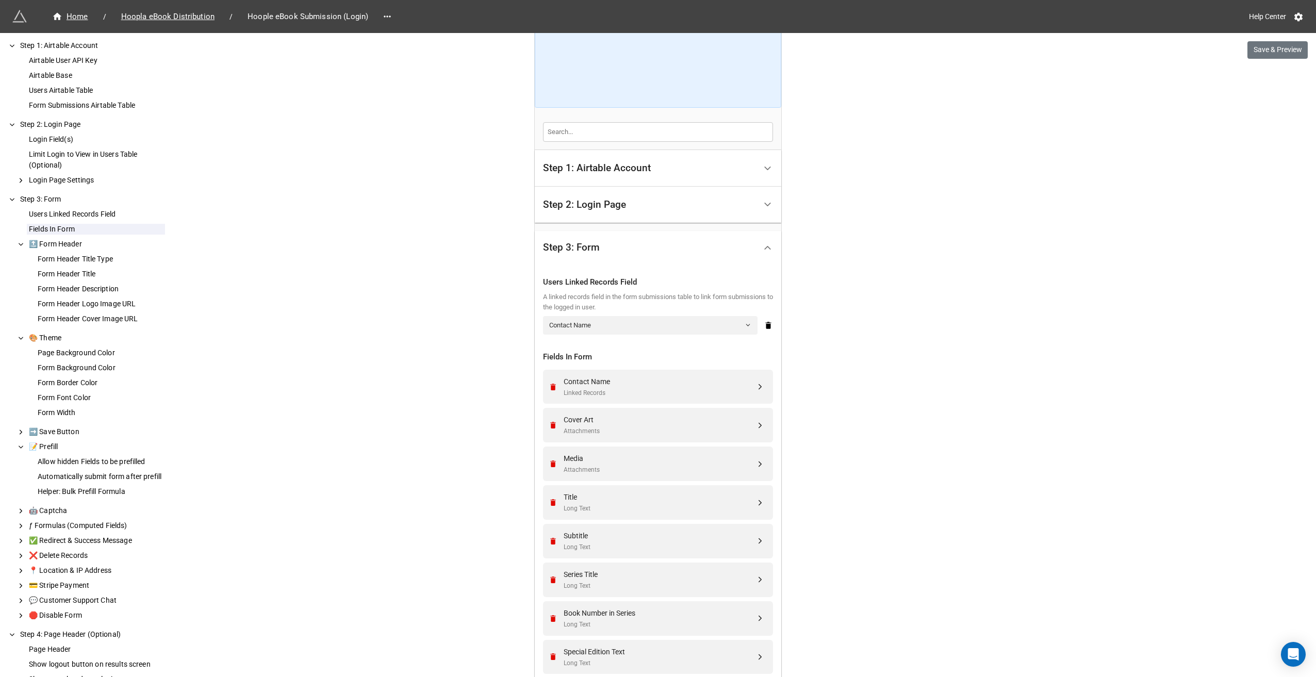
click at [767, 203] on icon at bounding box center [767, 204] width 11 height 11
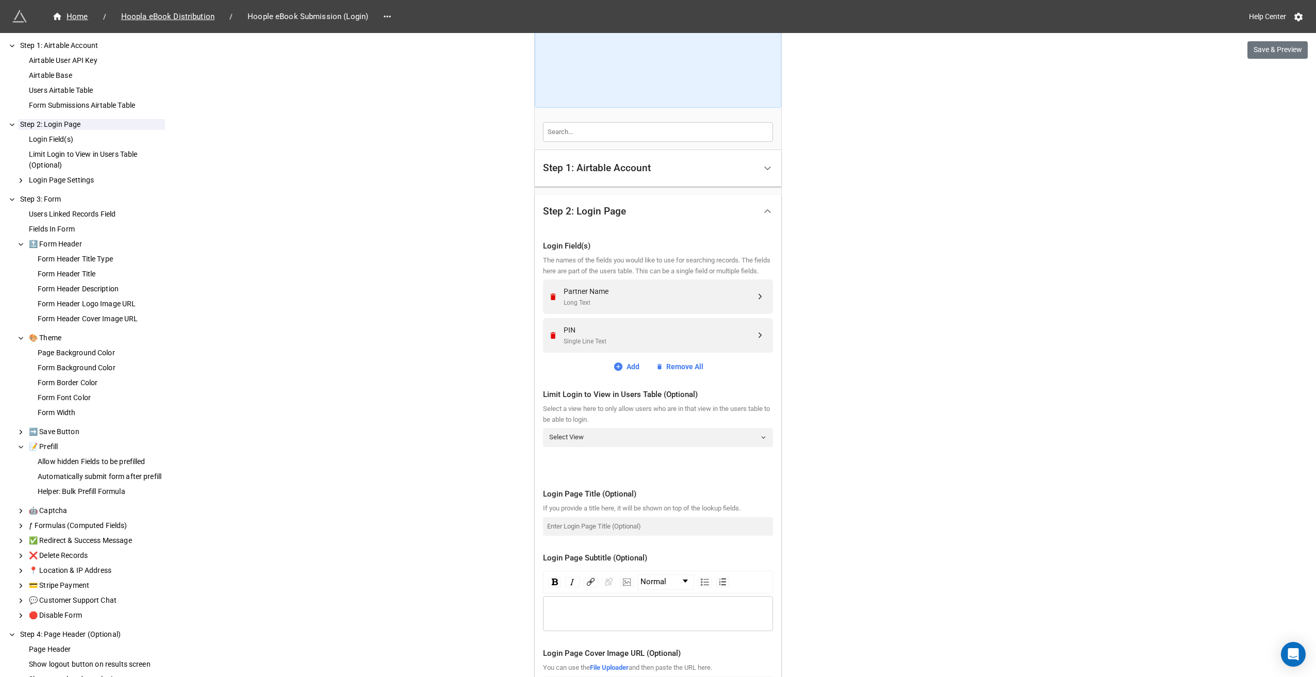
click at [660, 168] on div "Step 1: Airtable Account" at bounding box center [649, 168] width 213 height 24
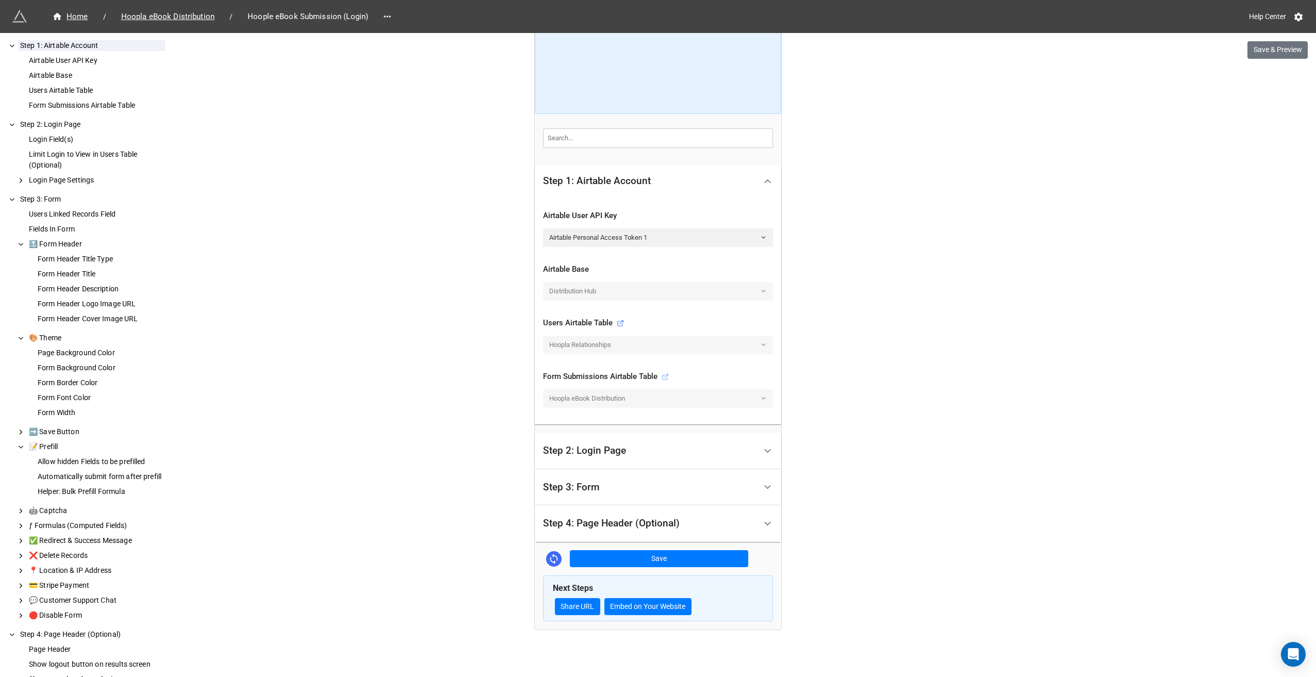
click at [663, 375] on icon at bounding box center [665, 377] width 5 height 5
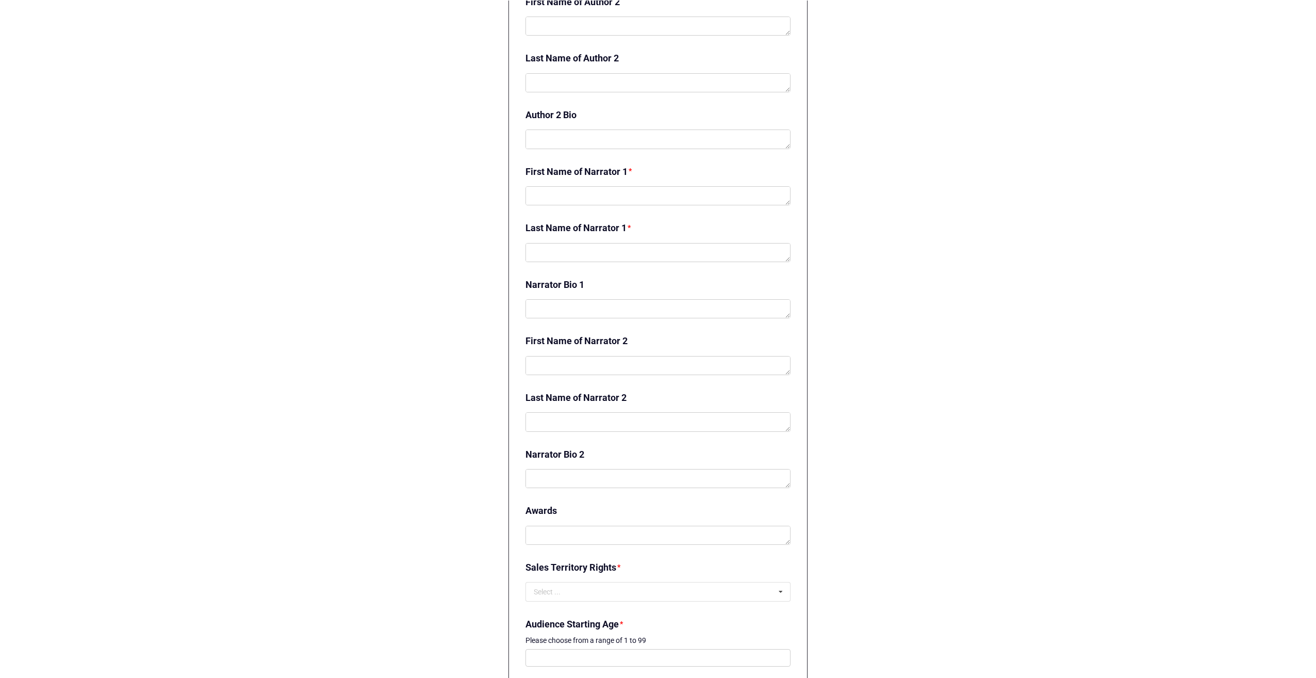
scroll to position [1805, 0]
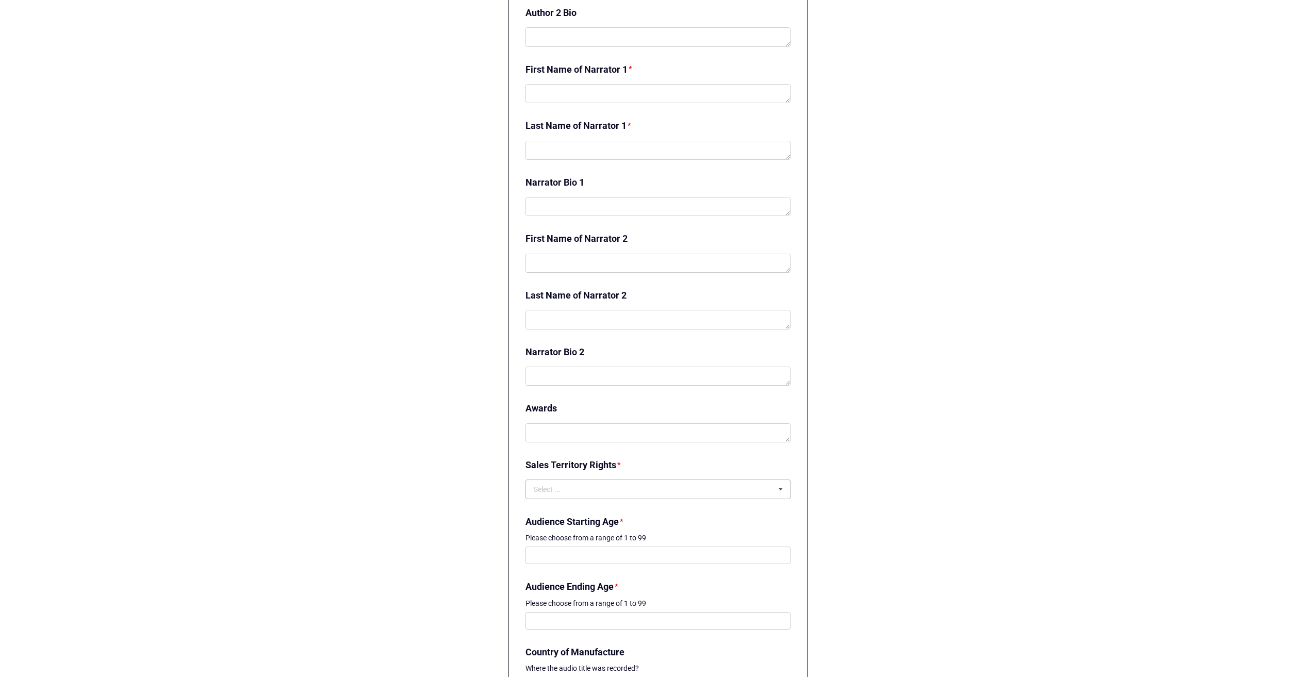
click at [777, 491] on icon at bounding box center [780, 489] width 15 height 19
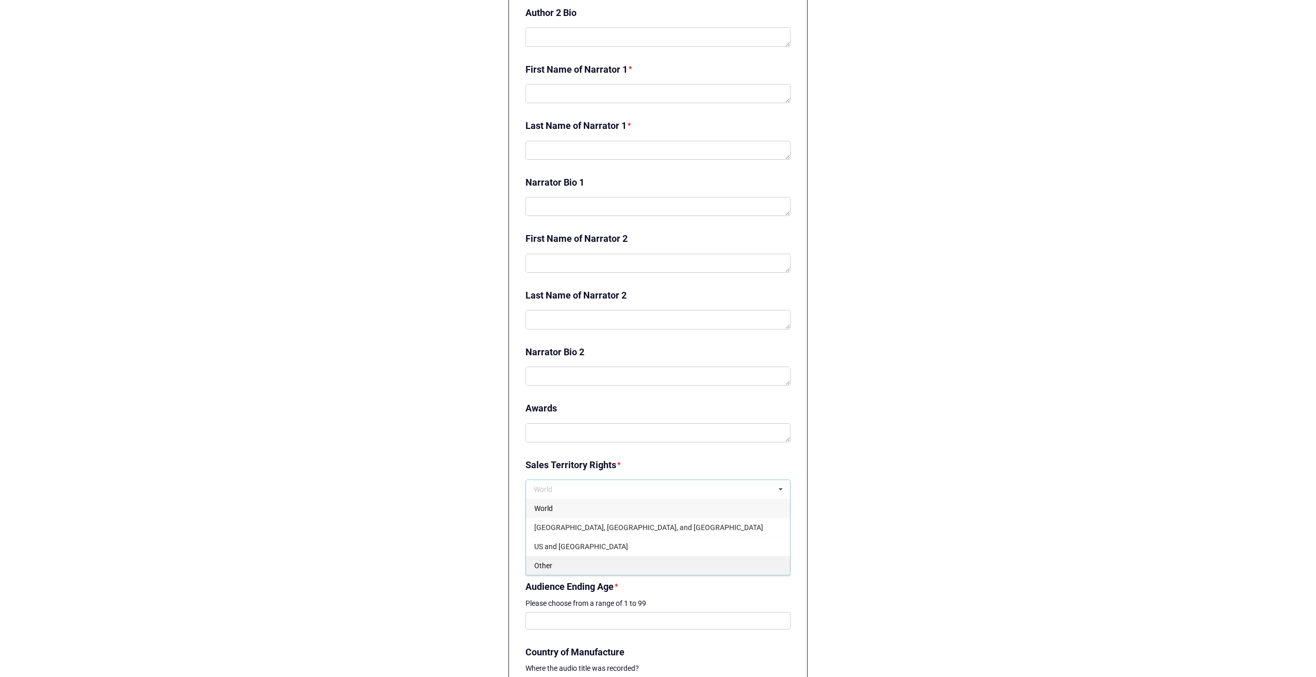
click at [589, 561] on div "Other" at bounding box center [658, 565] width 264 height 19
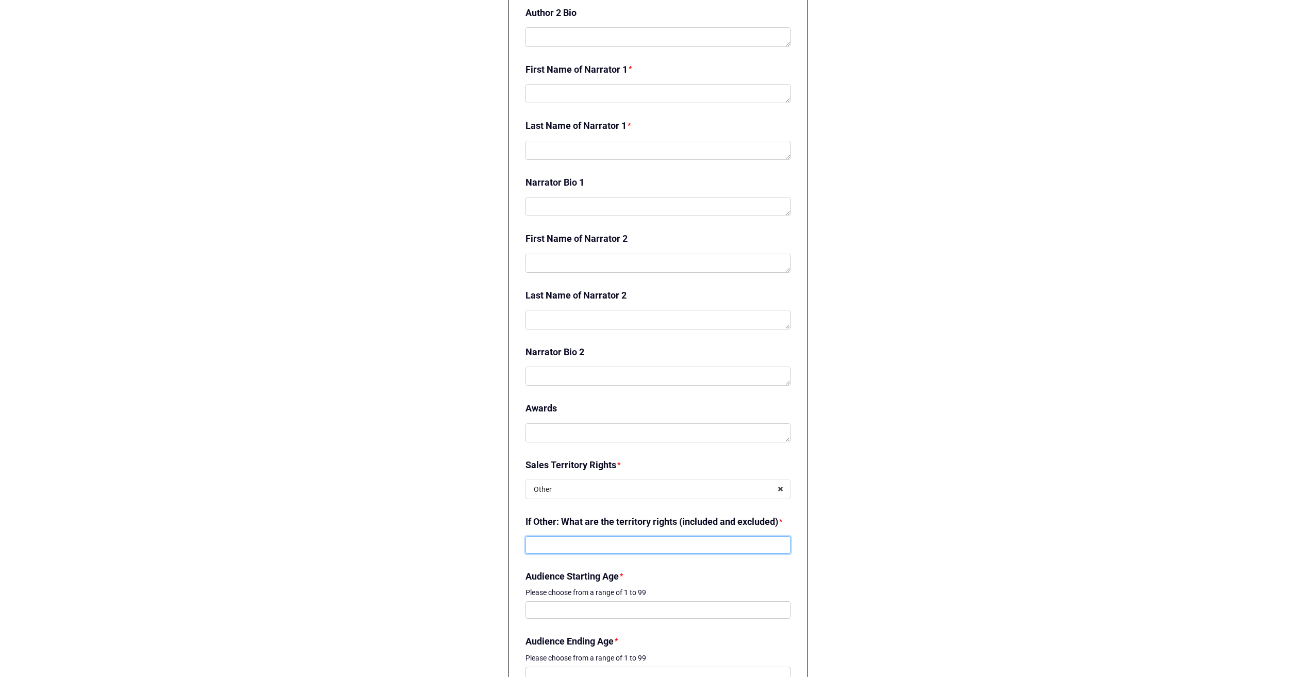
click at [599, 554] on input at bounding box center [658, 545] width 265 height 18
click at [572, 486] on input "text" at bounding box center [659, 489] width 264 height 19
click at [736, 487] on input "text" at bounding box center [659, 489] width 264 height 19
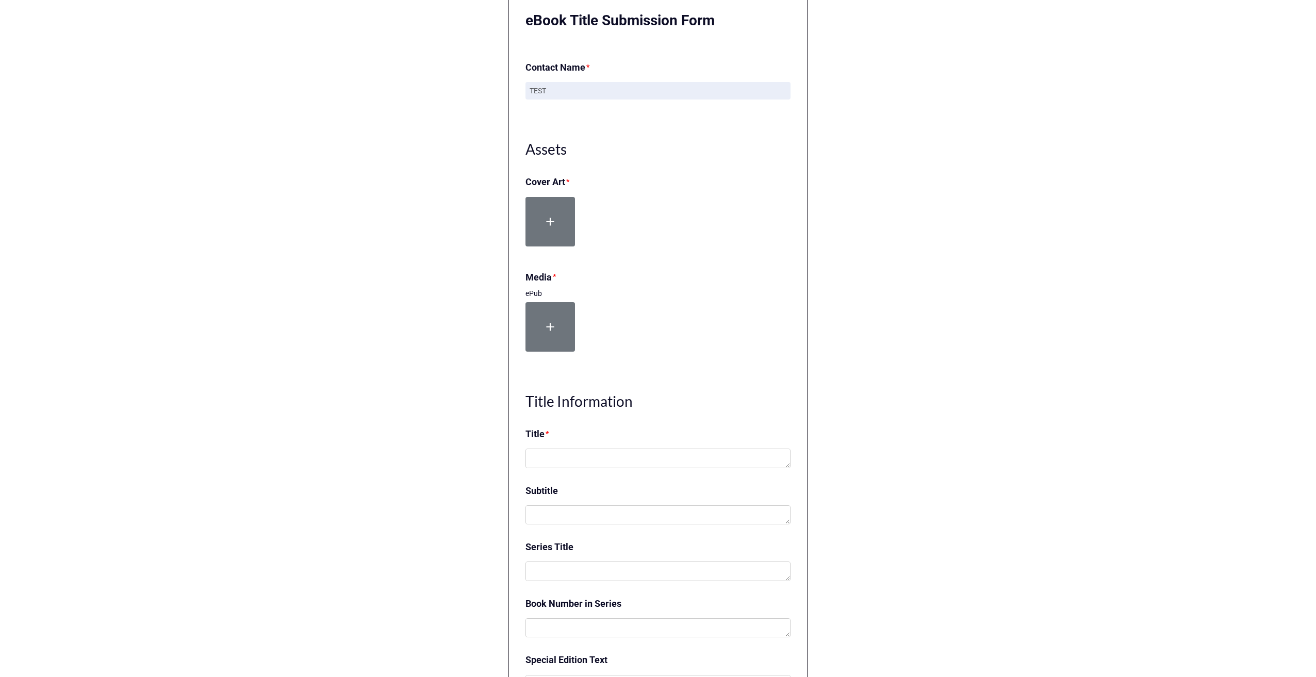
scroll to position [155, 0]
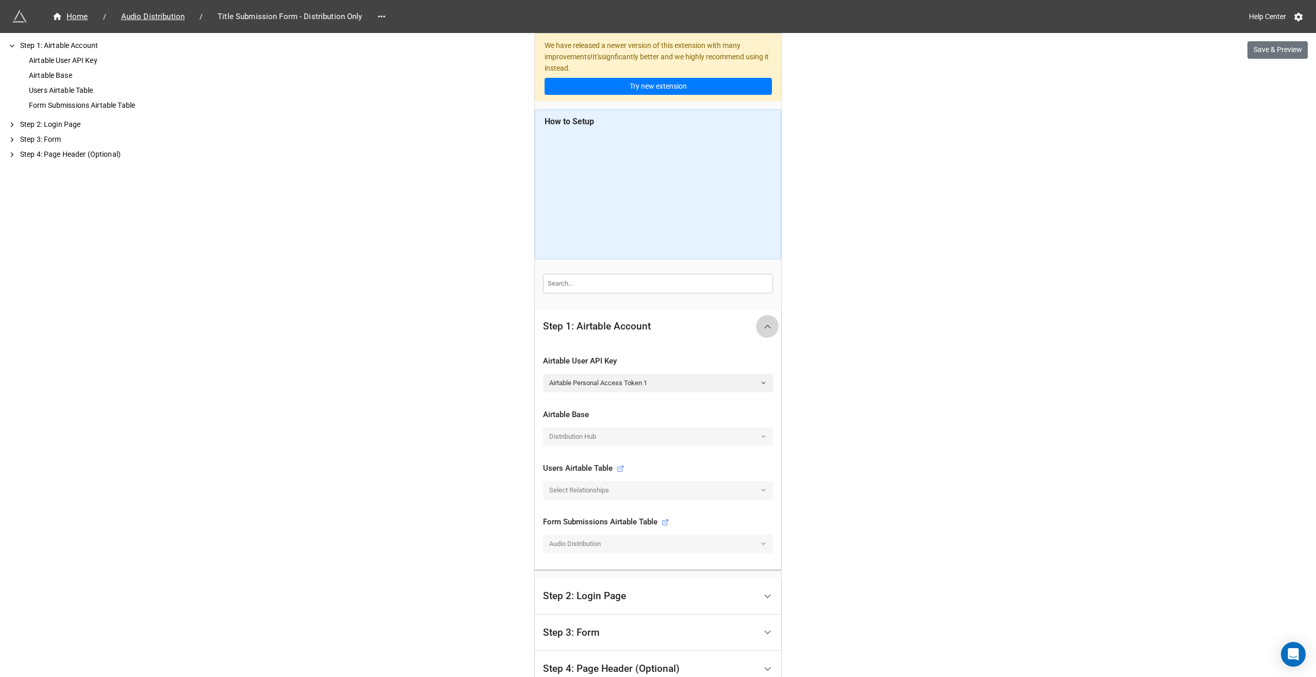
click at [765, 322] on icon at bounding box center [767, 326] width 11 height 11
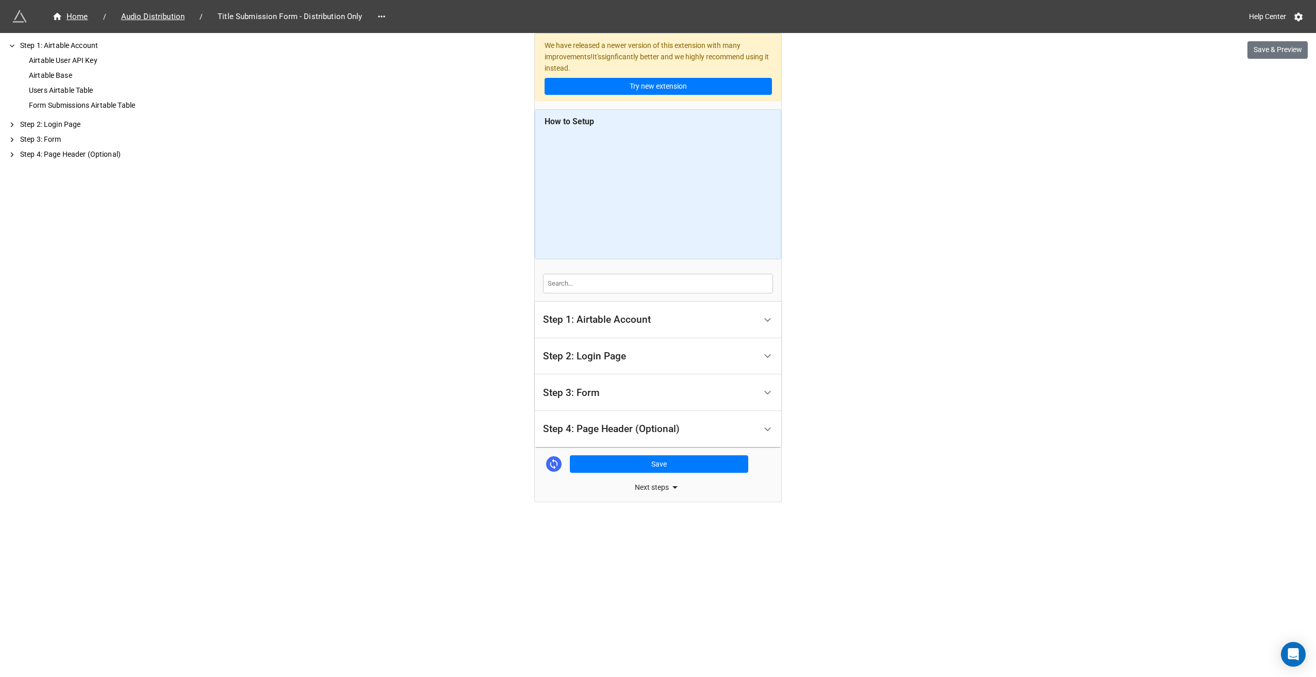
click at [653, 394] on div "Step 3: Form" at bounding box center [649, 393] width 213 height 24
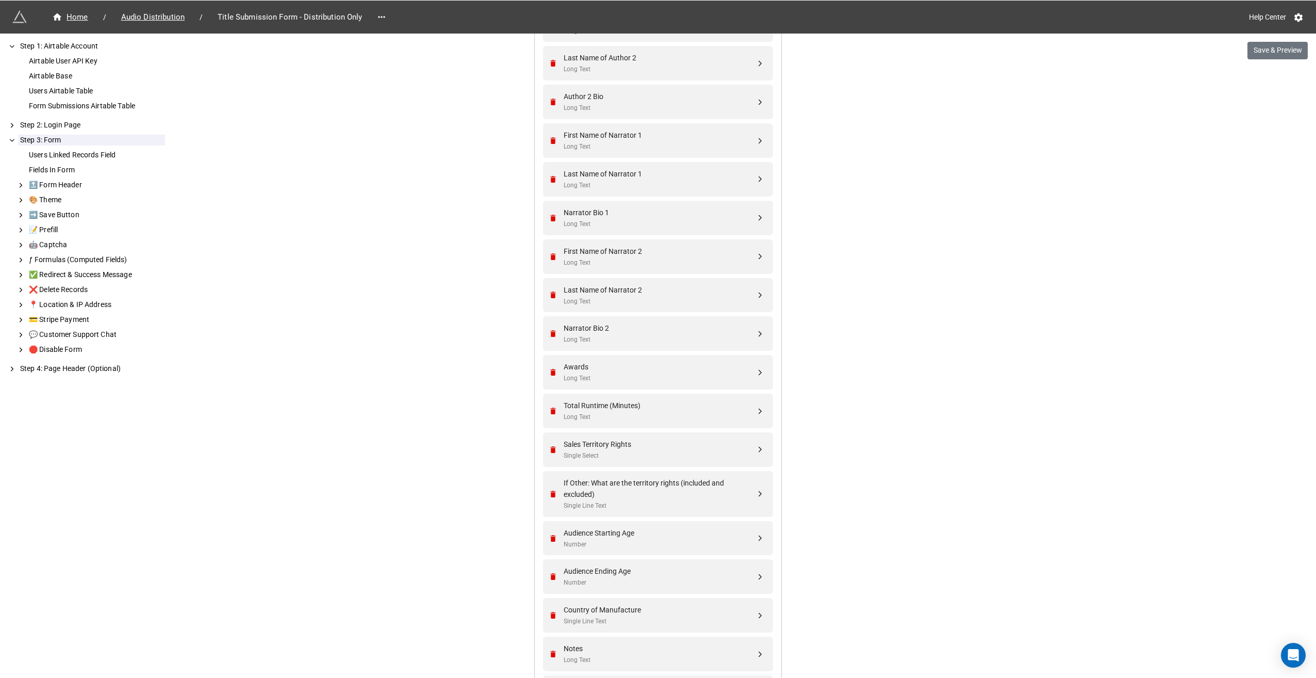
scroll to position [1754, 0]
click at [717, 446] on div "Single Select" at bounding box center [660, 451] width 192 height 10
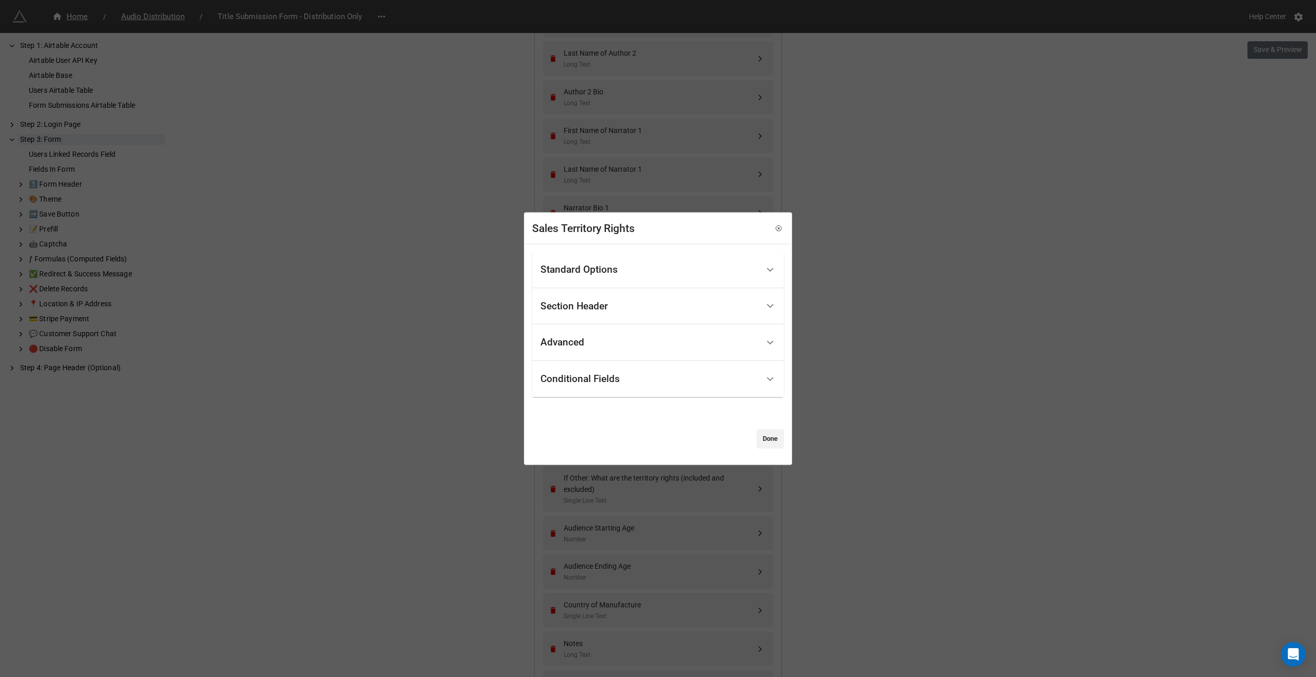
click at [672, 381] on div "Conditional Fields" at bounding box center [650, 379] width 218 height 24
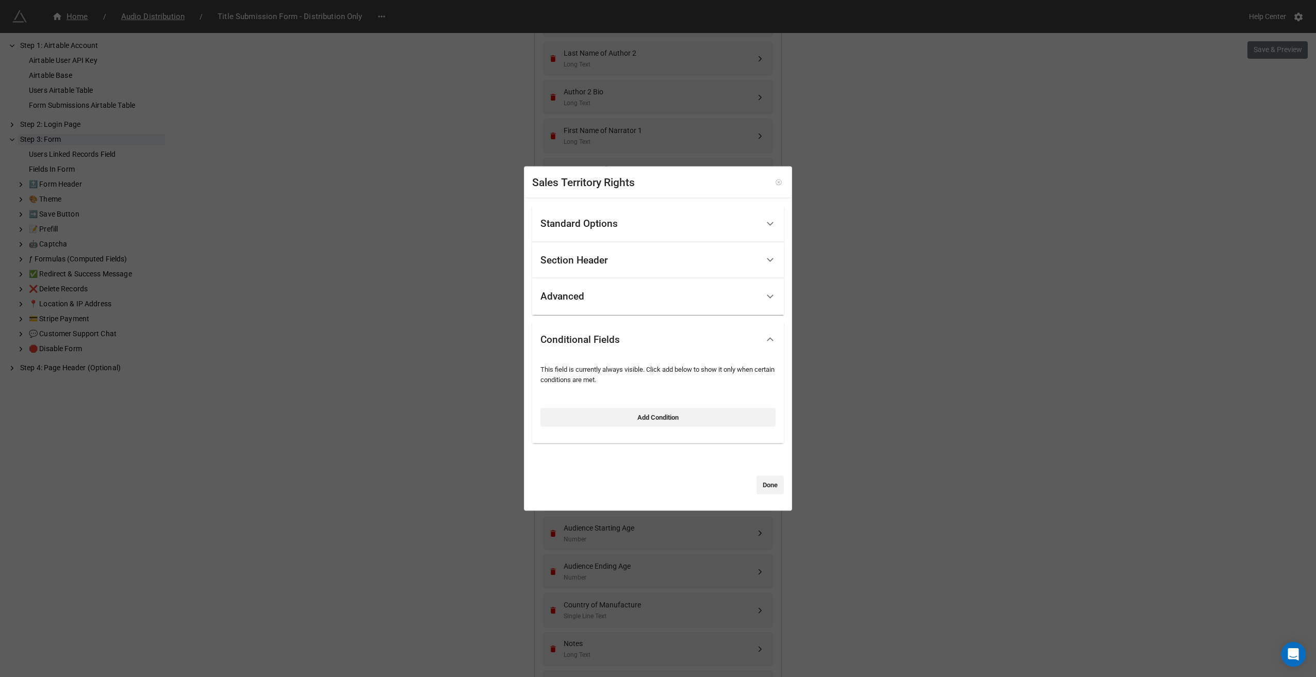
click at [777, 184] on icon at bounding box center [778, 182] width 7 height 7
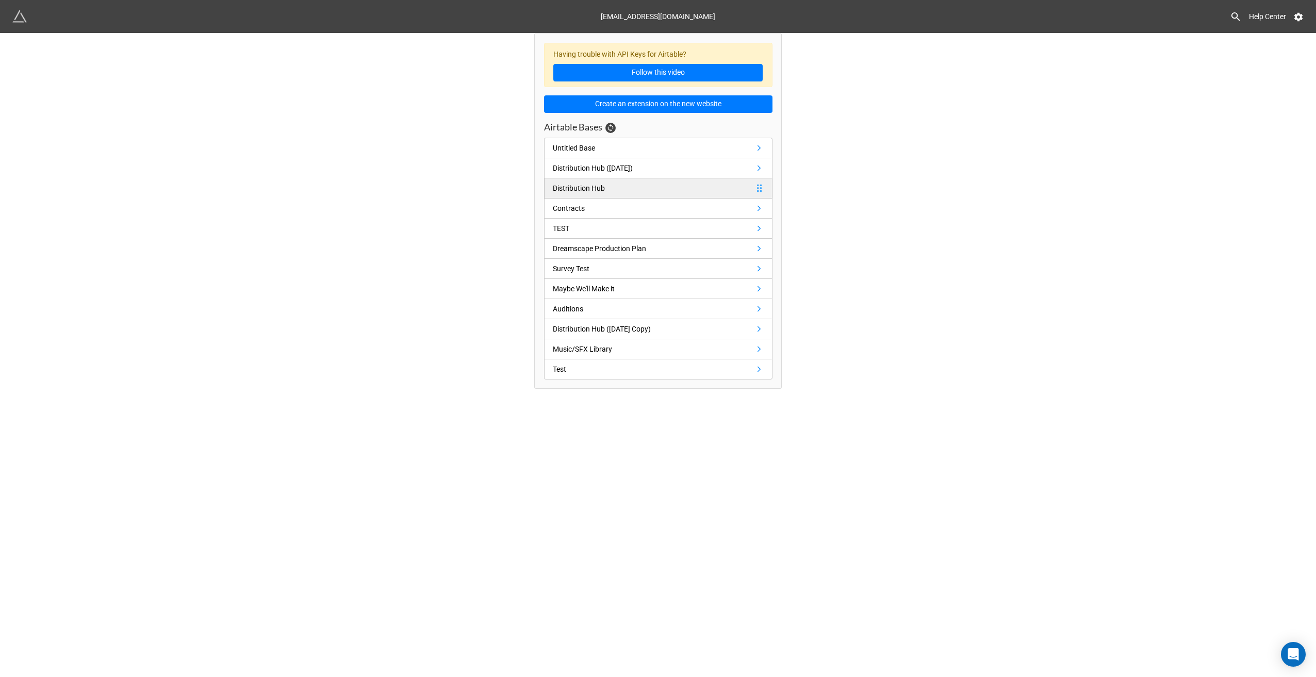
click at [596, 185] on div "Distribution Hub" at bounding box center [579, 188] width 52 height 11
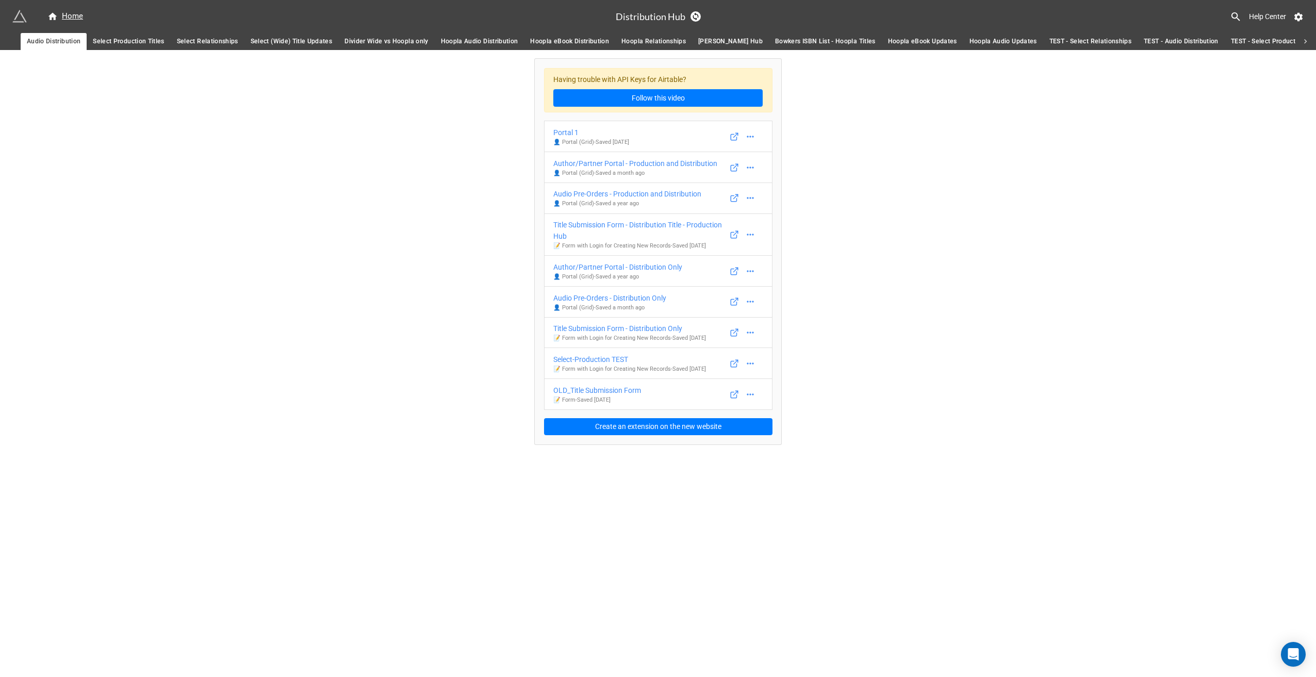
click at [568, 38] on span "Hoopla eBook Distribution" at bounding box center [569, 41] width 79 height 11
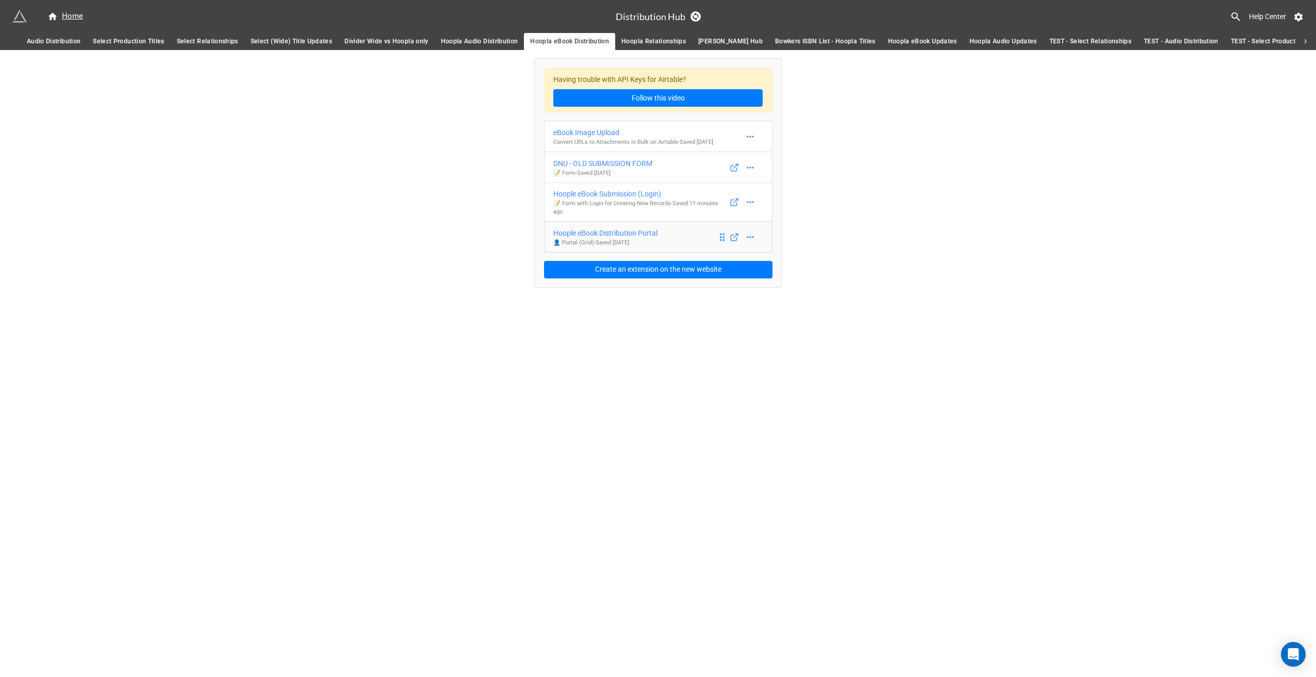
click at [629, 233] on div "Hoople eBook Distribution Portal" at bounding box center [605, 232] width 104 height 11
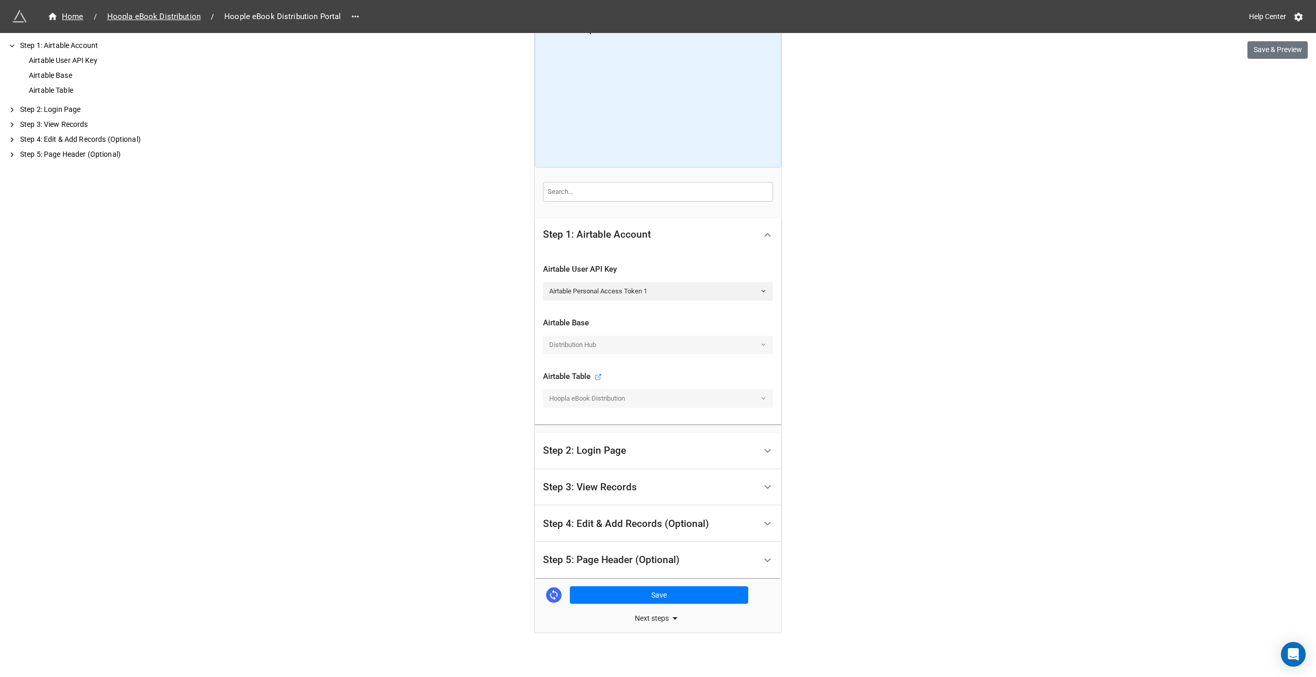
scroll to position [96, 0]
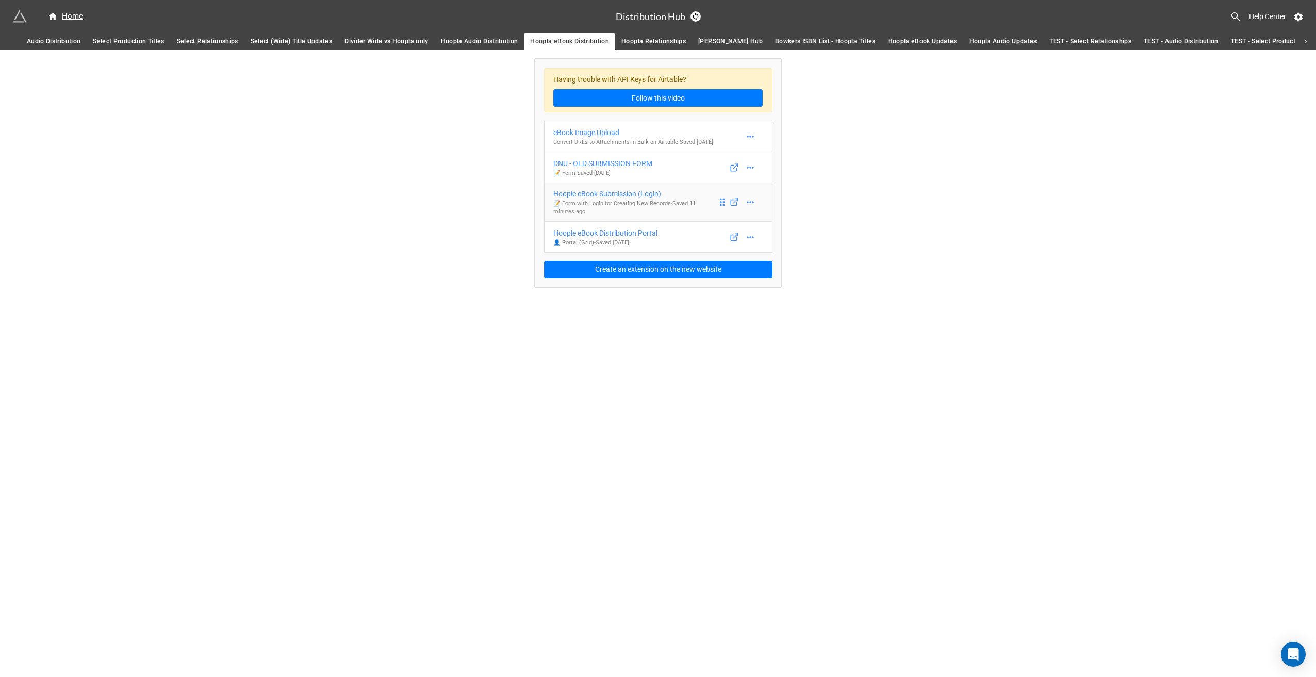
click at [629, 197] on div "Hoople eBook Submission (Login)" at bounding box center [635, 193] width 164 height 11
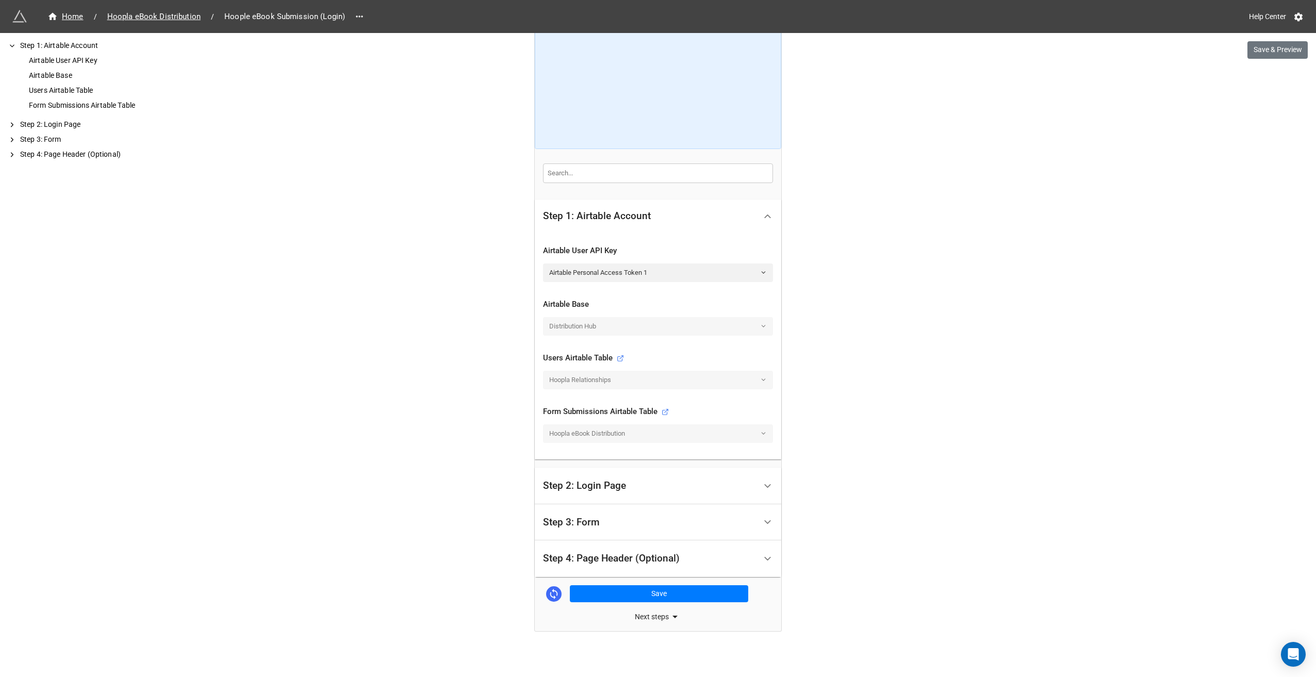
scroll to position [113, 0]
click at [620, 516] on div "Step 3: Form" at bounding box center [649, 520] width 213 height 24
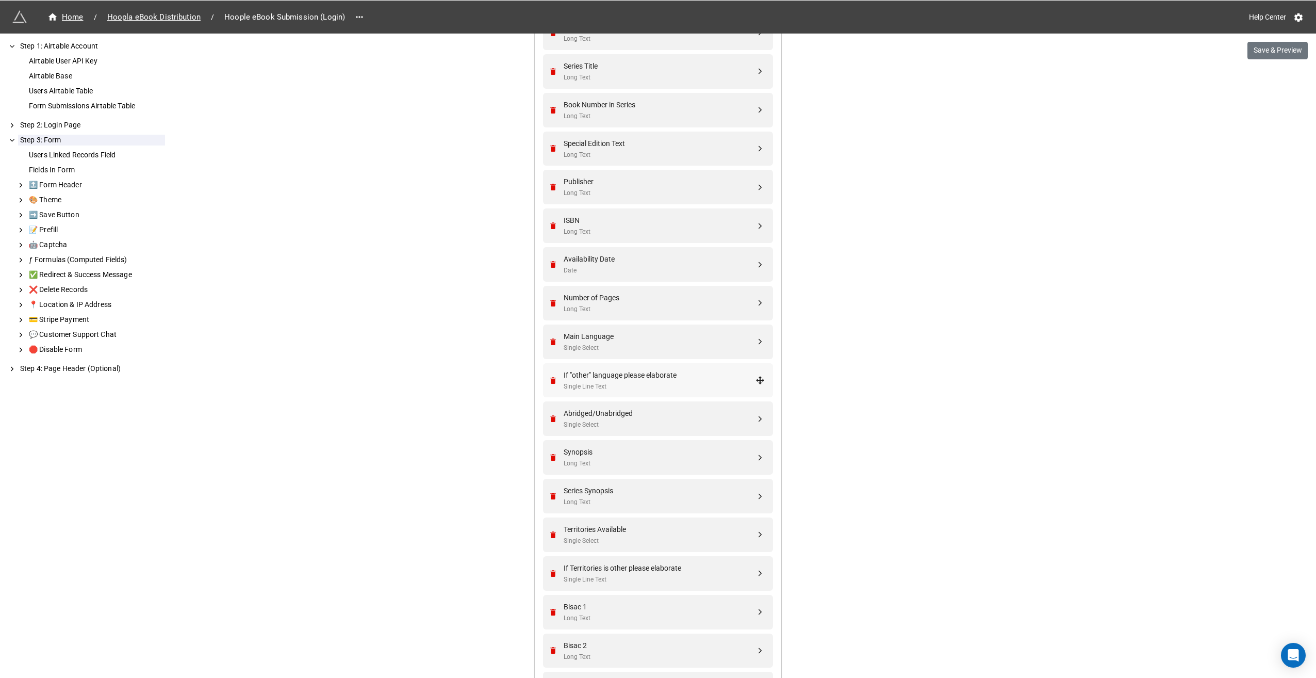
scroll to position [670, 0]
